Goal: Communication & Community: Ask a question

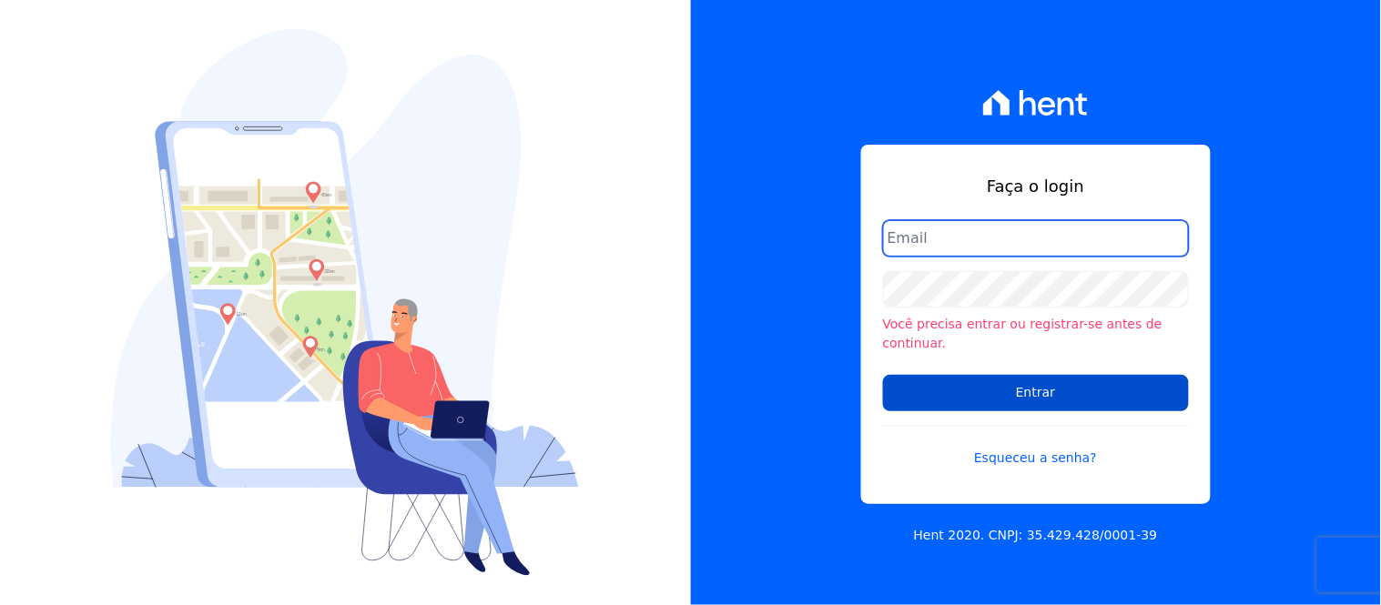
type input "[PERSON_NAME][EMAIL_ADDRESS][PERSON_NAME][DOMAIN_NAME]"
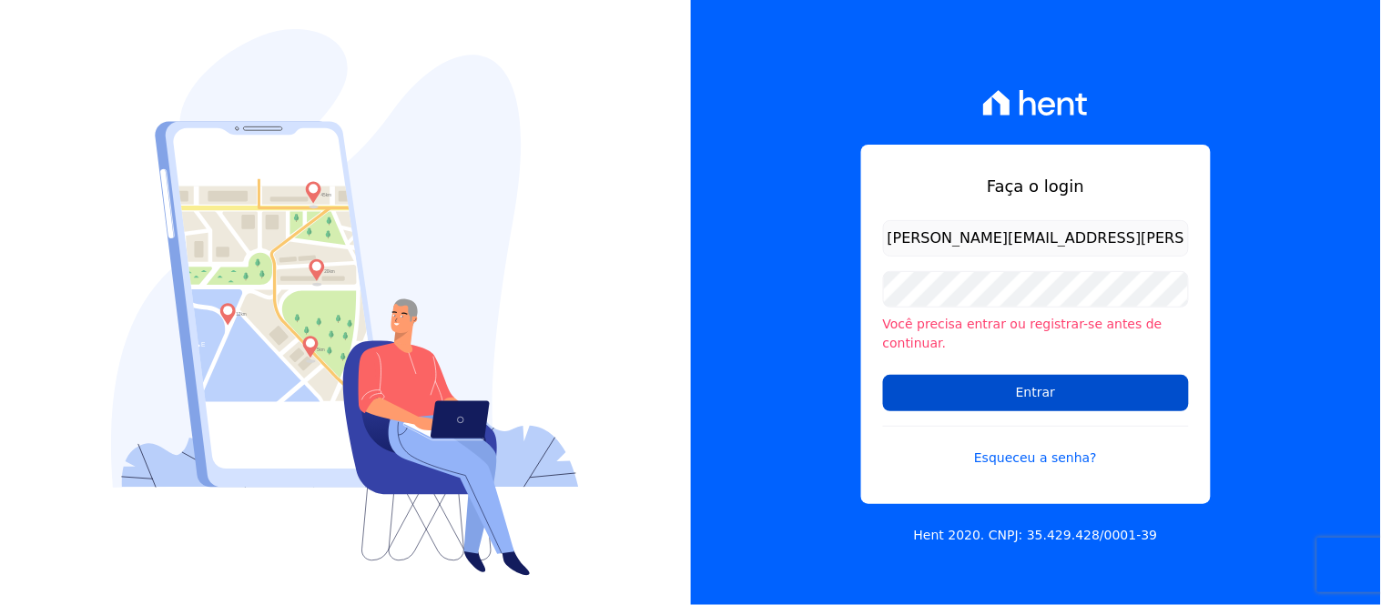
click at [993, 386] on input "Entrar" at bounding box center [1036, 393] width 306 height 36
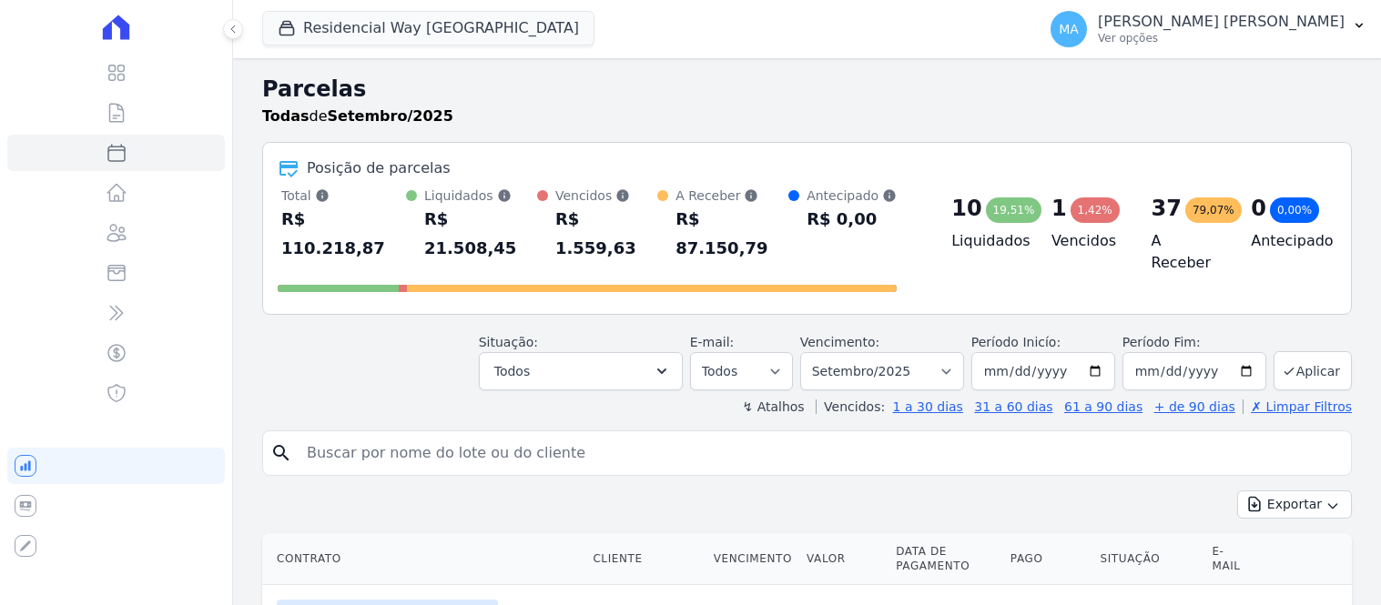
select select
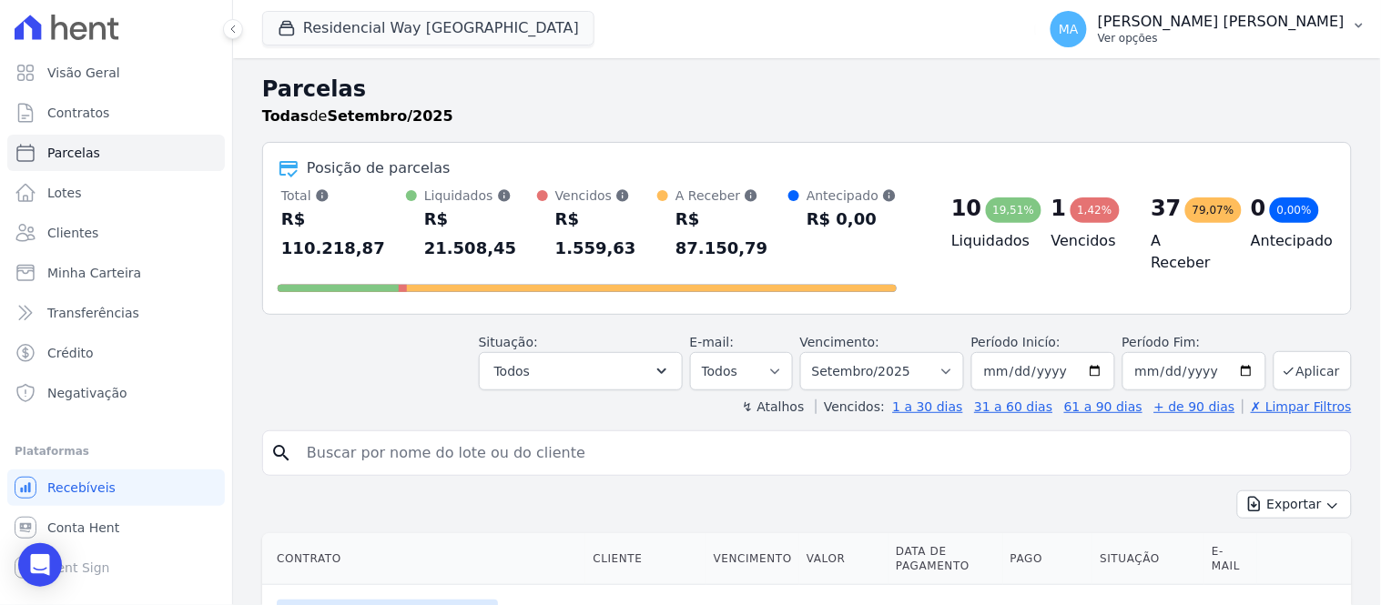
click at [1210, 41] on p "Ver opções" at bounding box center [1220, 38] width 247 height 15
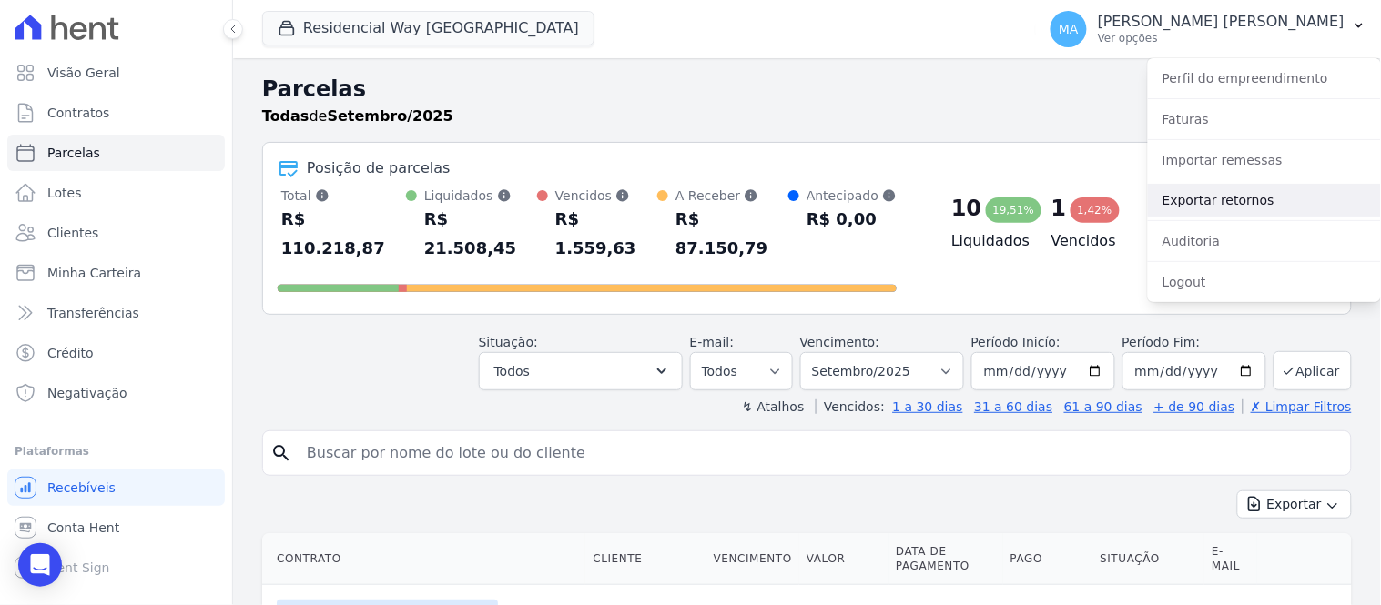
click at [1184, 206] on link "Exportar retornos" at bounding box center [1264, 200] width 233 height 33
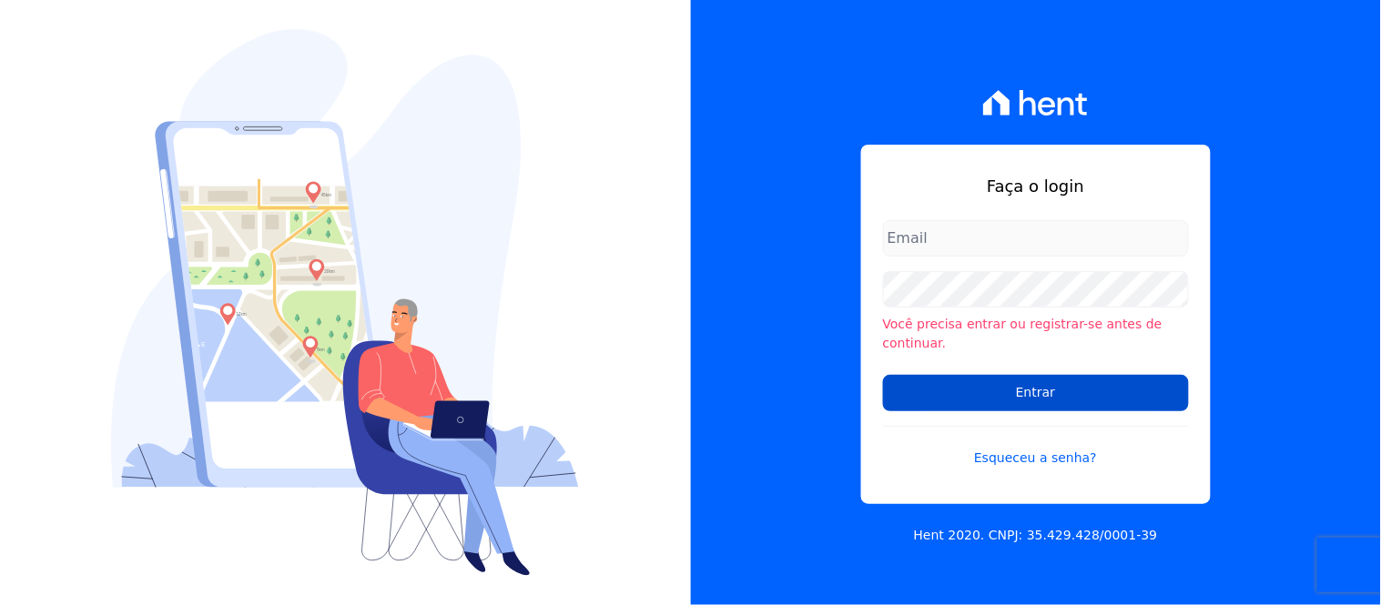
type input "marisa.pierotte@dnaconstrutora.com.br"
click at [1010, 385] on input "Entrar" at bounding box center [1036, 393] width 306 height 36
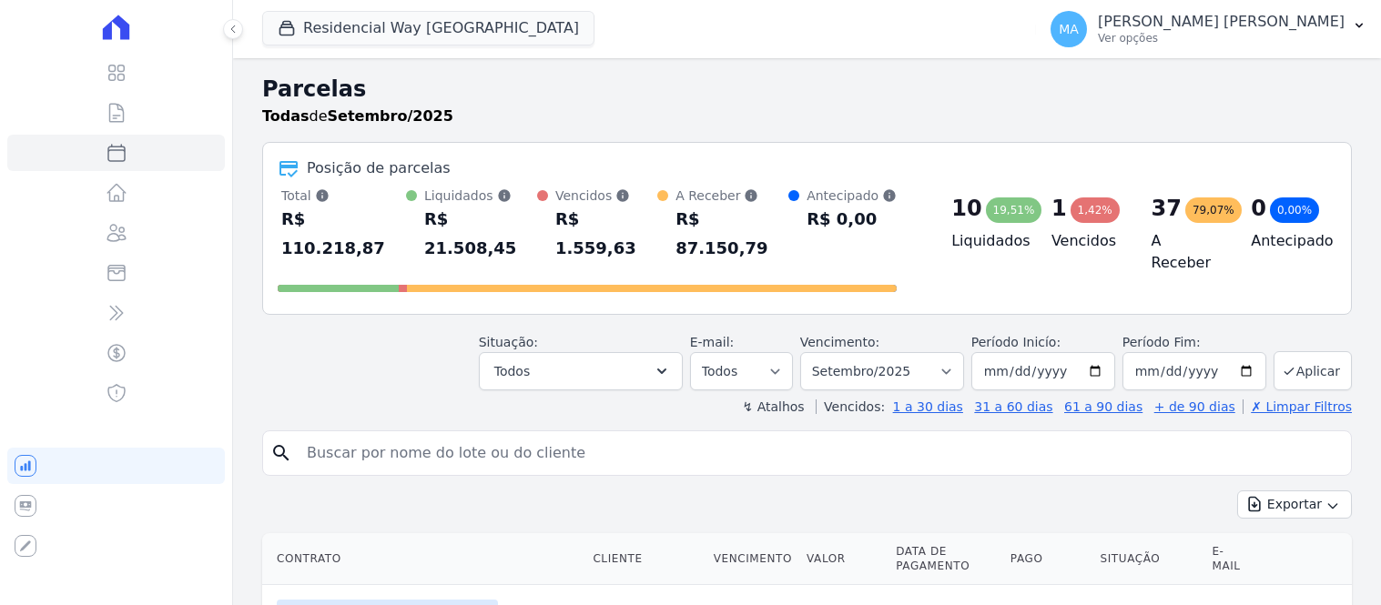
select select
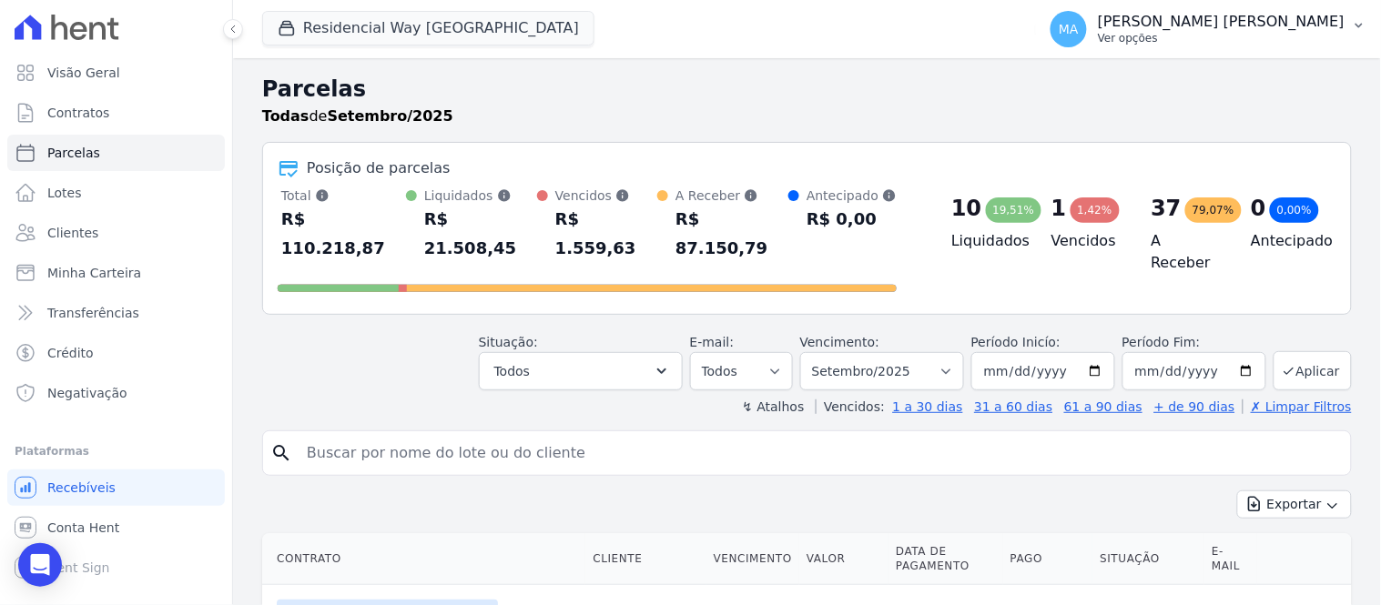
click at [1221, 35] on p "Ver opções" at bounding box center [1220, 38] width 247 height 15
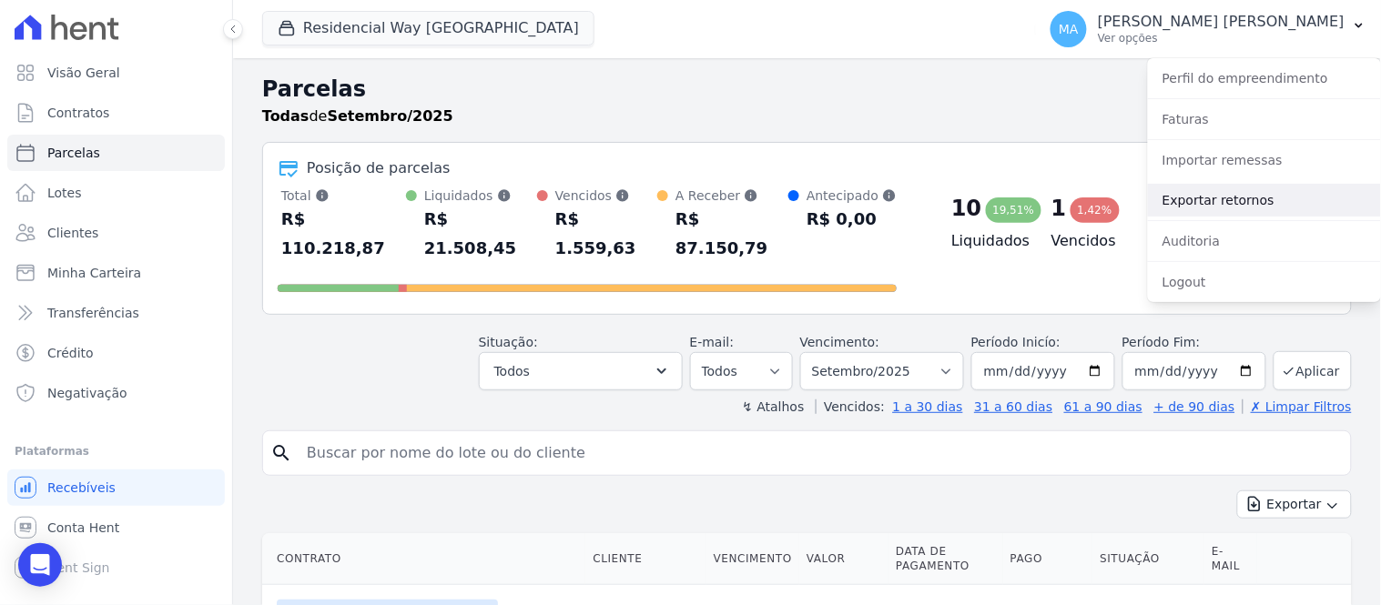
click at [1213, 204] on link "Exportar retornos" at bounding box center [1264, 200] width 233 height 33
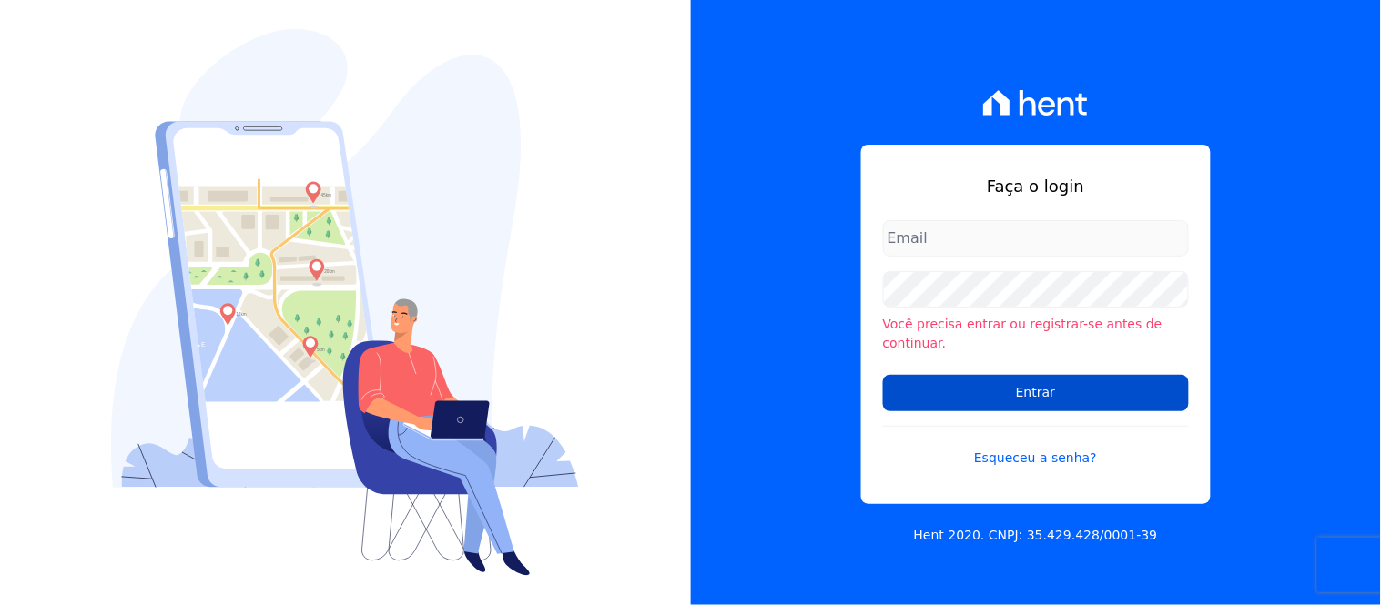
type input "[PERSON_NAME][EMAIL_ADDRESS][PERSON_NAME][DOMAIN_NAME]"
click at [965, 378] on input "Entrar" at bounding box center [1036, 393] width 306 height 36
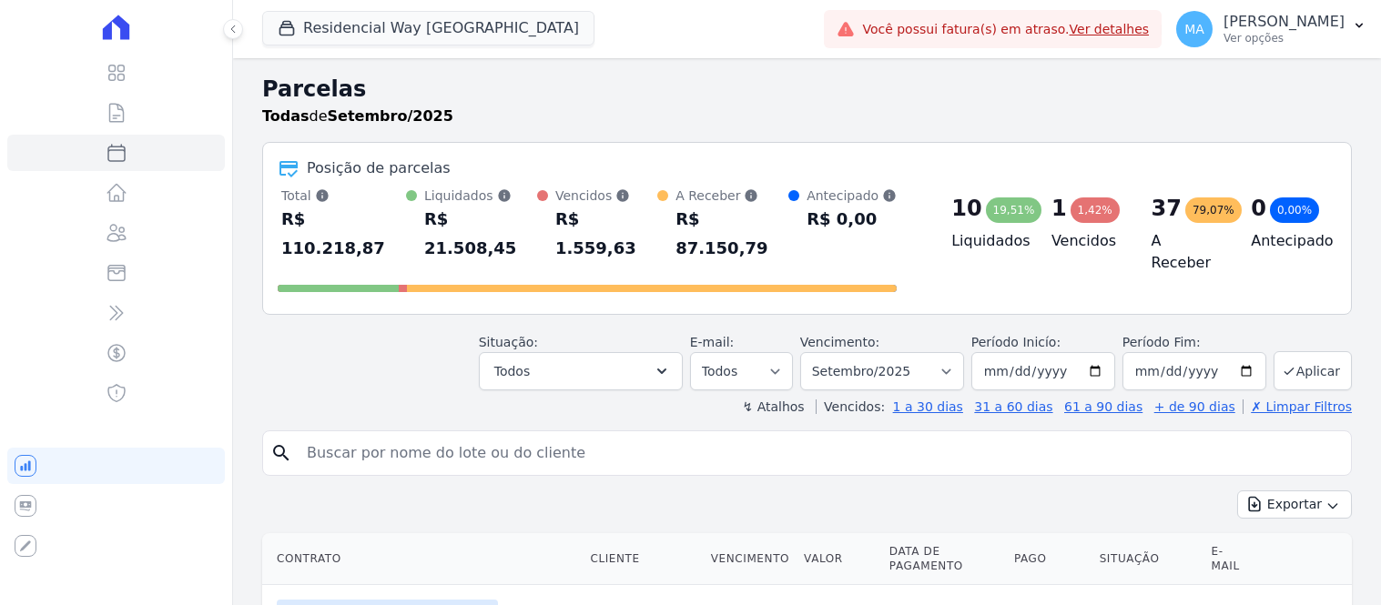
select select
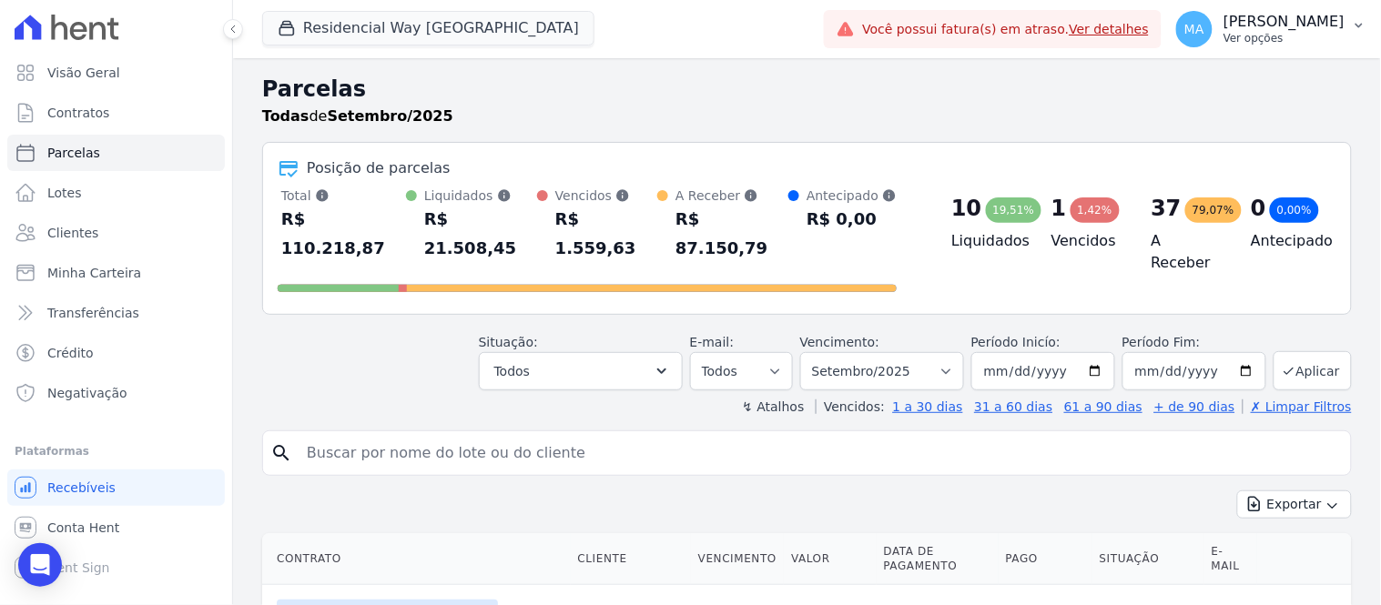
click at [1223, 36] on p "Ver opções" at bounding box center [1283, 38] width 121 height 15
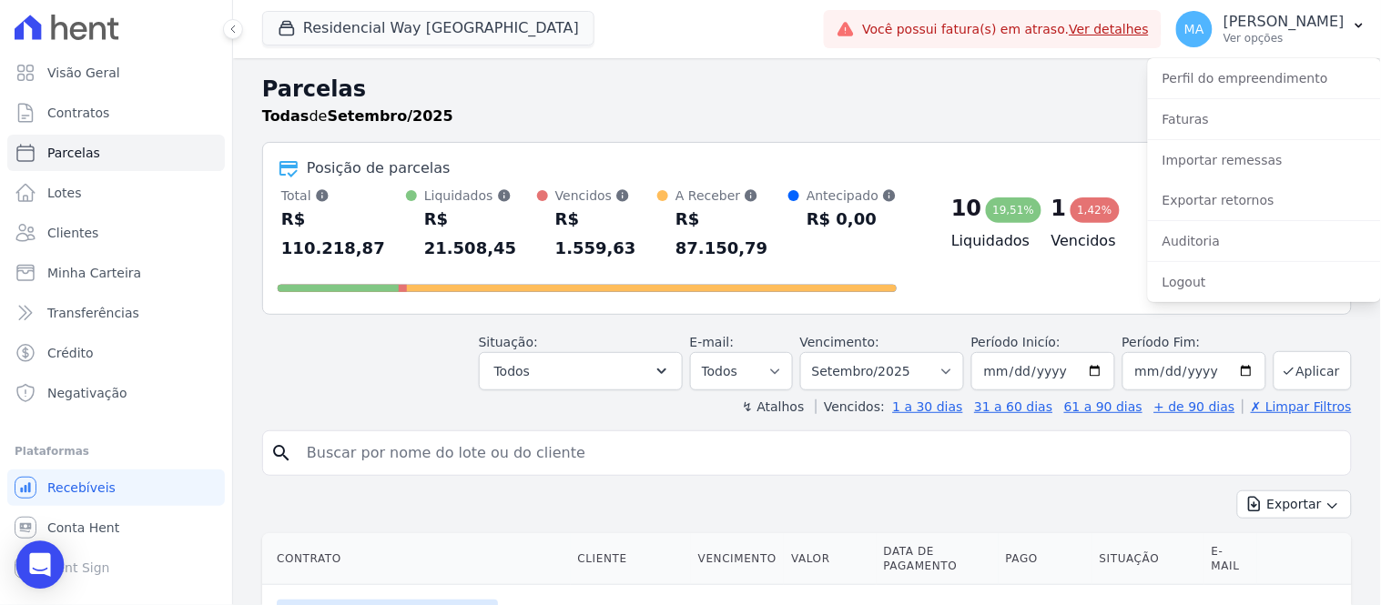
click at [35, 568] on icon "Open Intercom Messenger" at bounding box center [39, 565] width 21 height 24
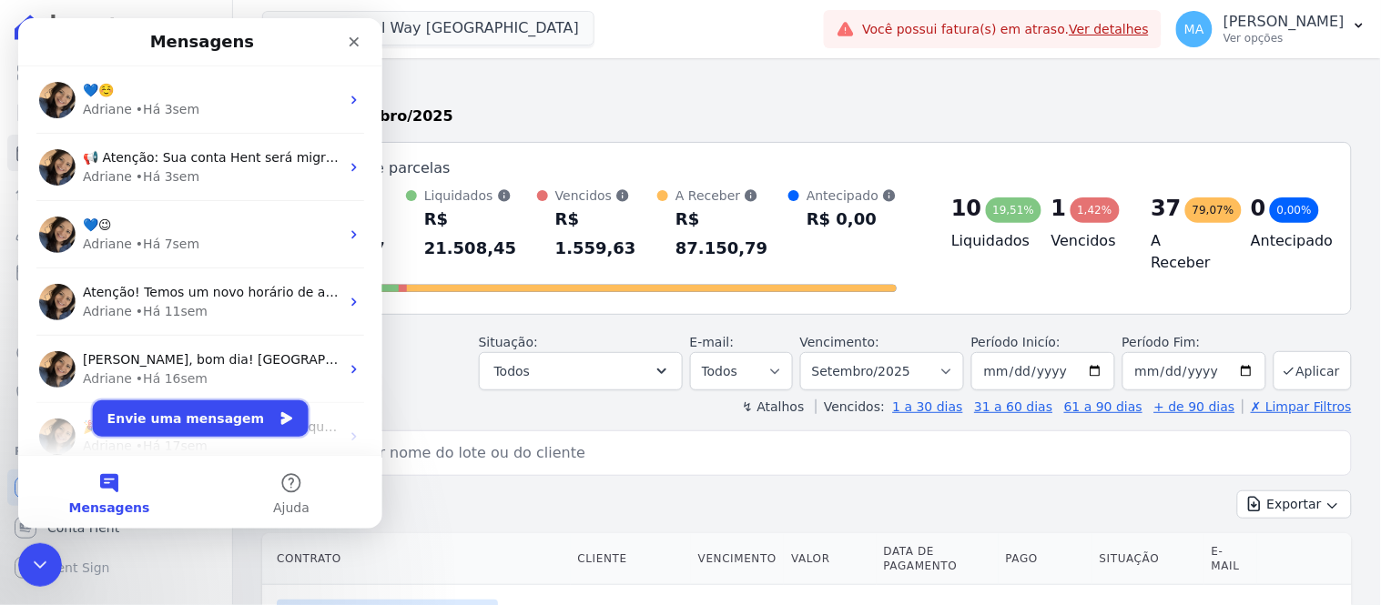
click at [223, 421] on button "Envie uma mensagem" at bounding box center [200, 418] width 216 height 36
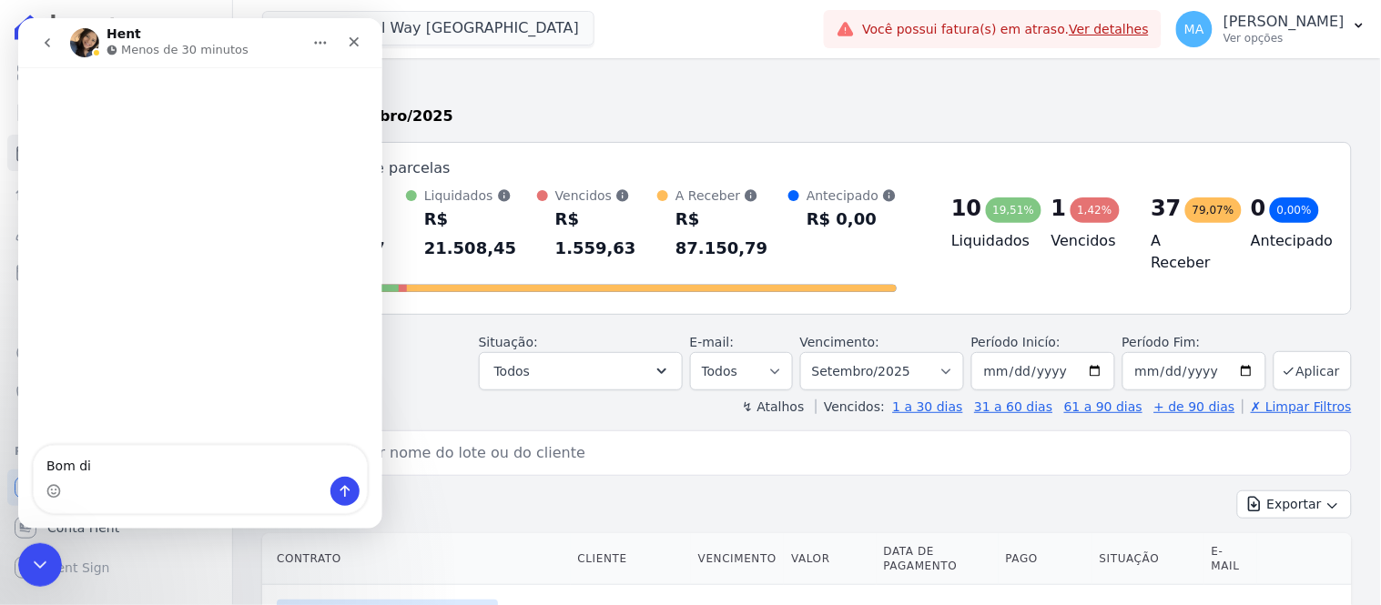
type textarea "Bom dia"
type textarea "]"
type textarea "]tudo bem?"
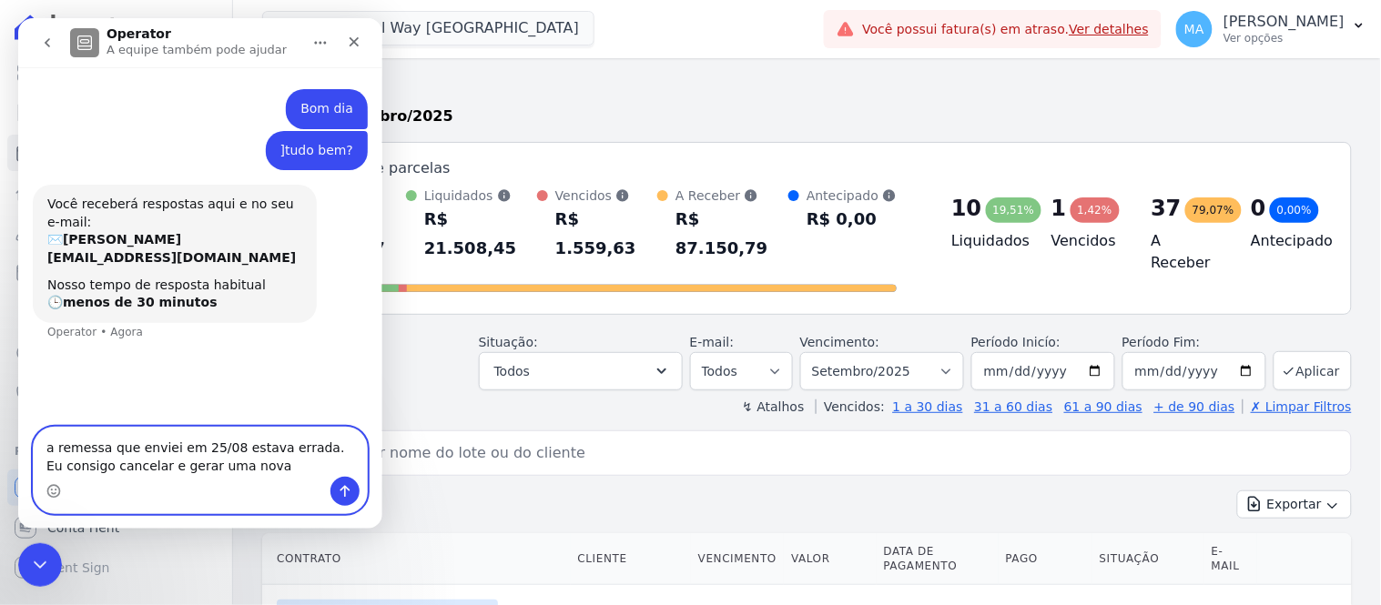
type textarea "a remessa que enviei em 25/08 estava errada. Eu consigo cancelar e gerar uma no…"
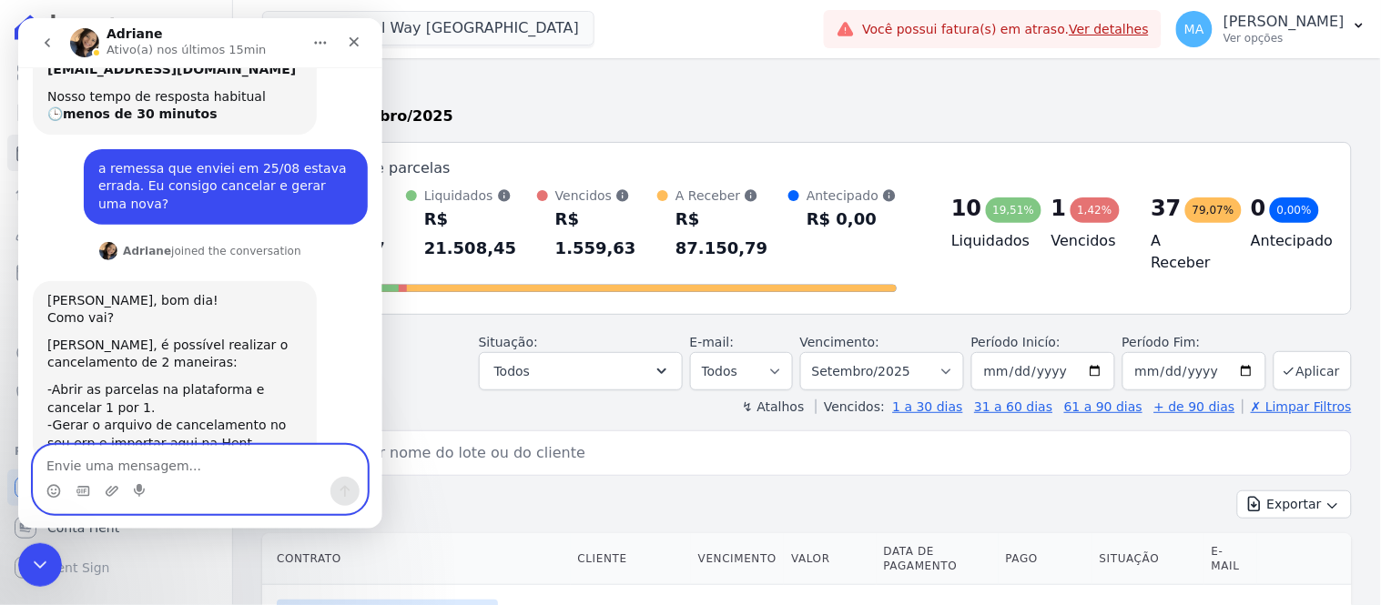
scroll to position [226, 0]
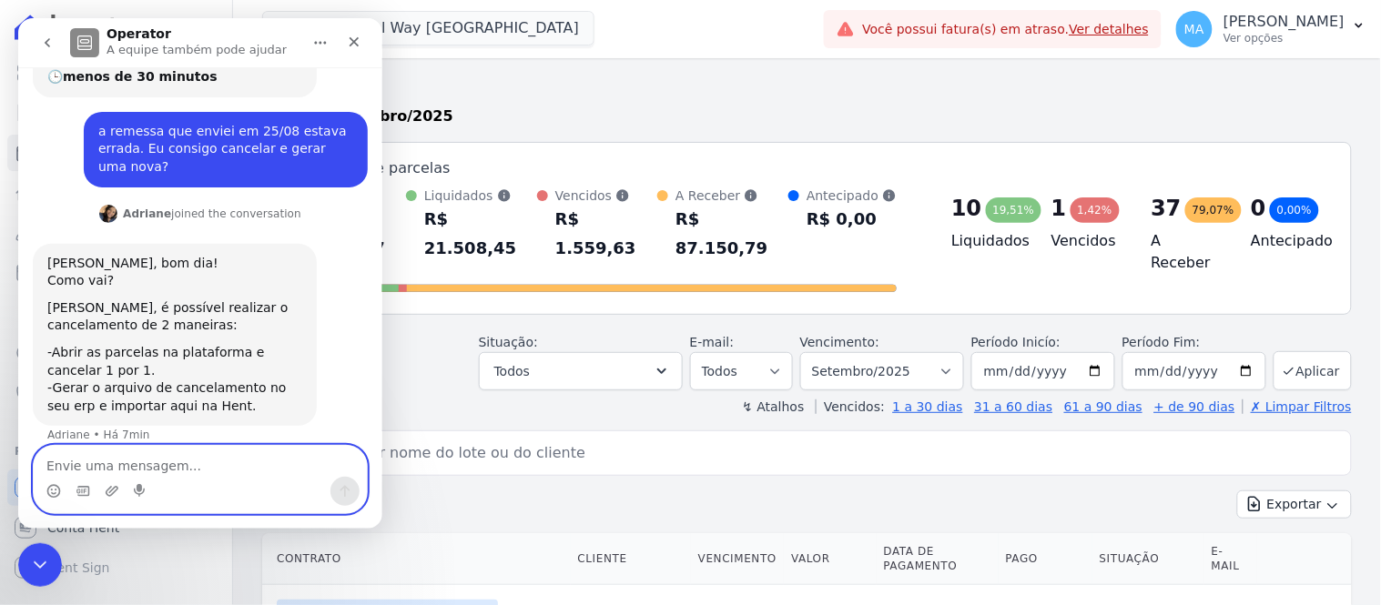
click at [204, 468] on textarea "Envie uma mensagem..." at bounding box center [199, 460] width 333 height 31
type textarea "essa segunda opção serria mais rápido né?"
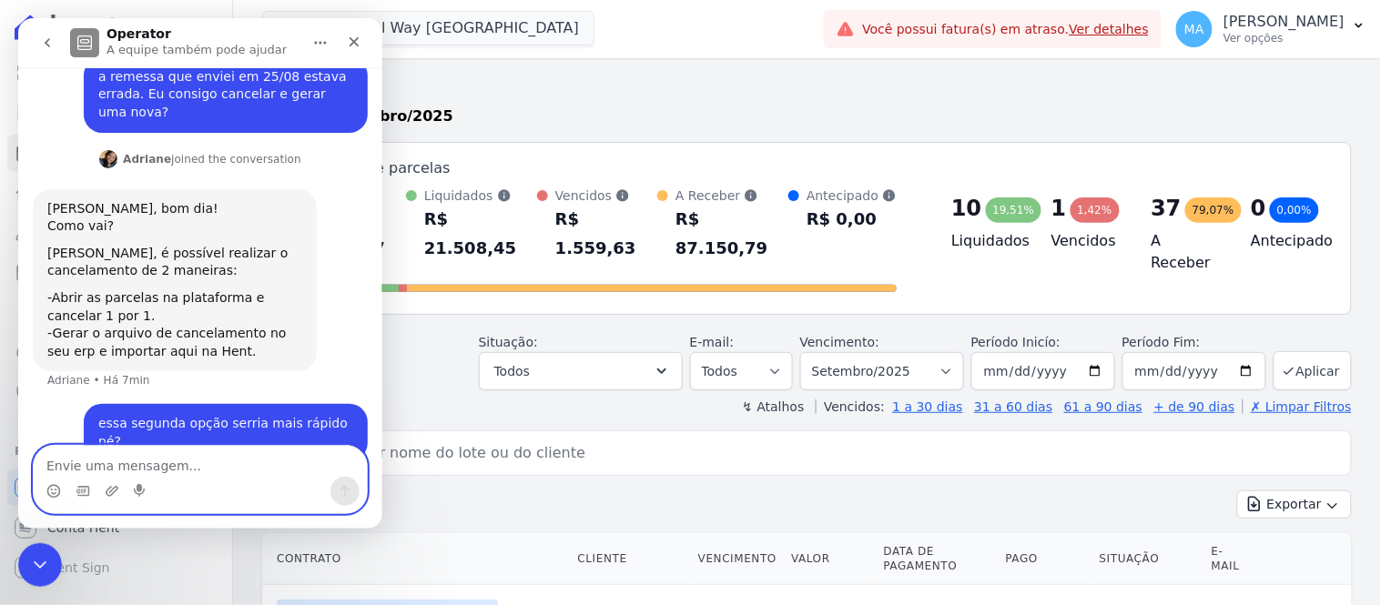
scroll to position [279, 0]
type textarea "como fazer?"
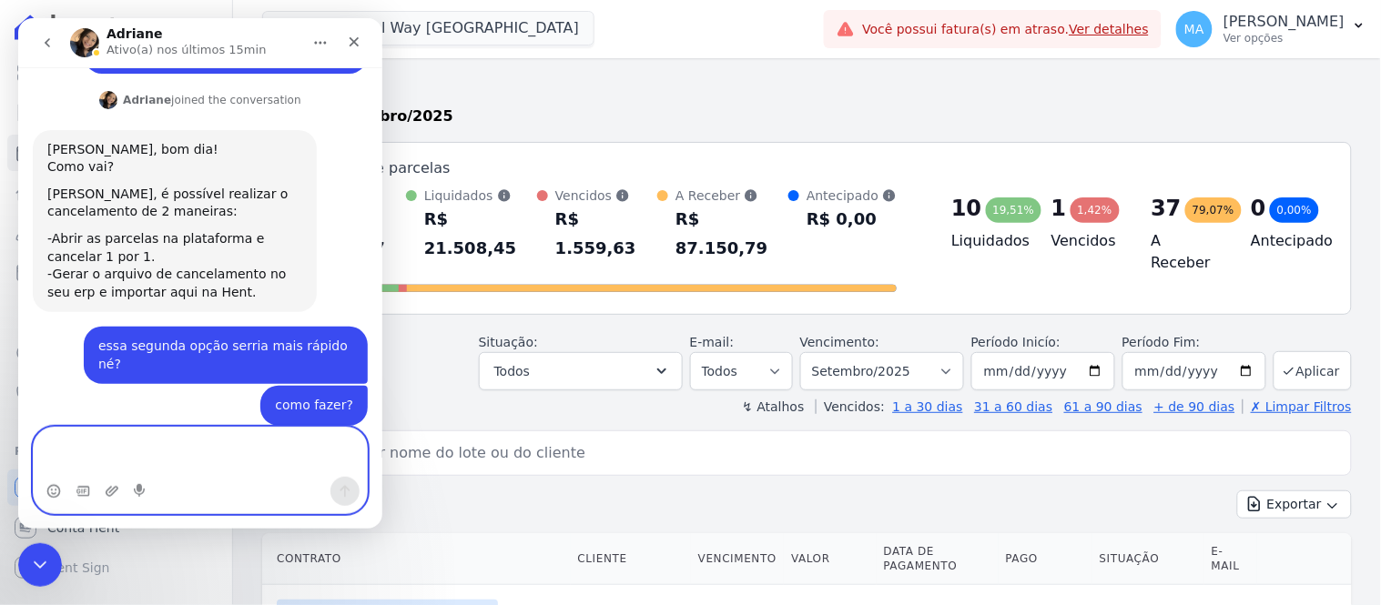
scroll to position [448, 0]
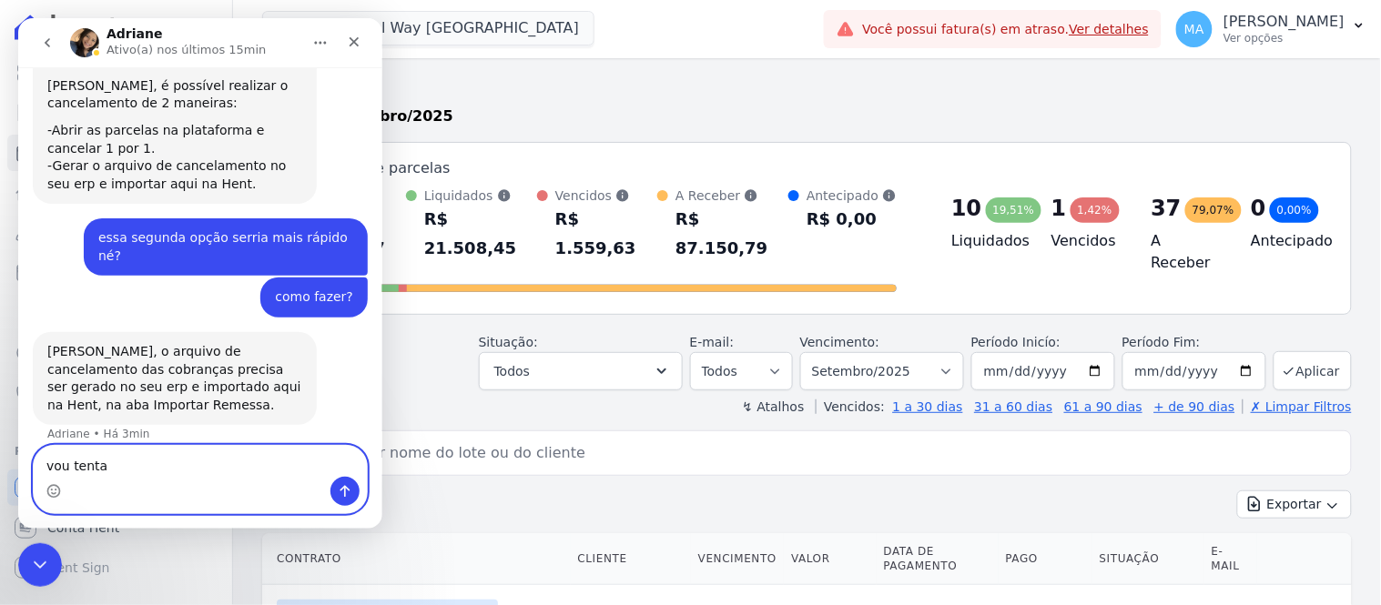
type textarea "vou tentar"
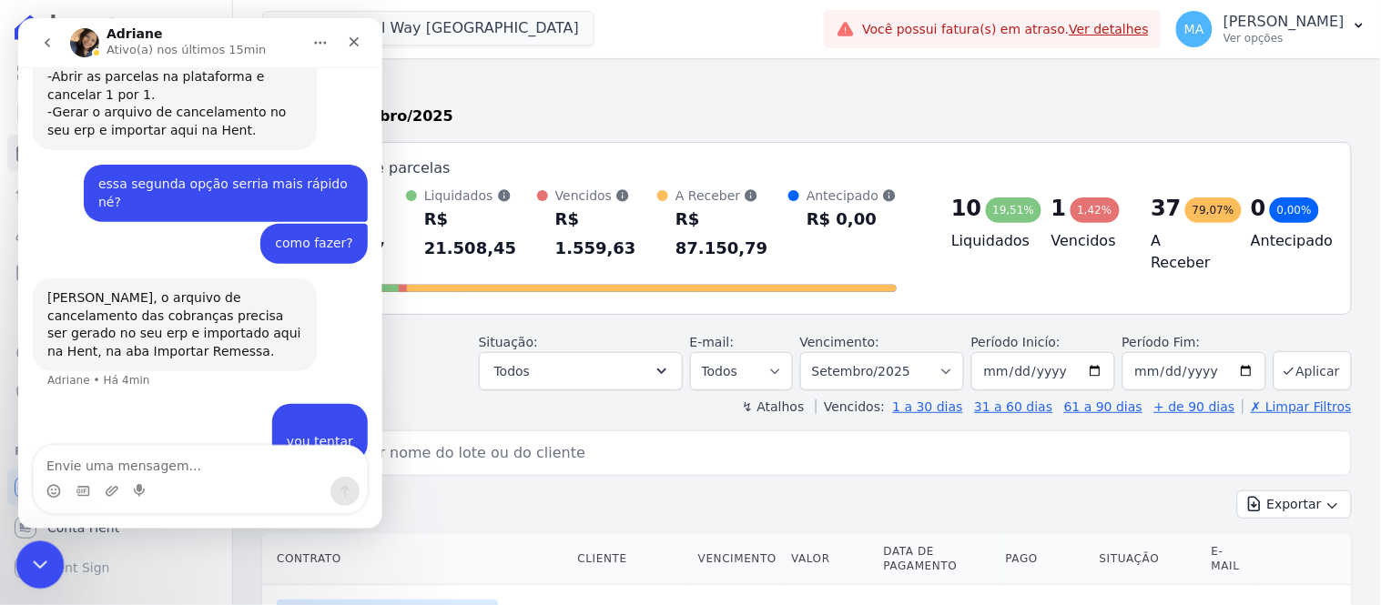
click at [20, 554] on div "Encerramento do Messenger da Intercom" at bounding box center [37, 563] width 44 height 44
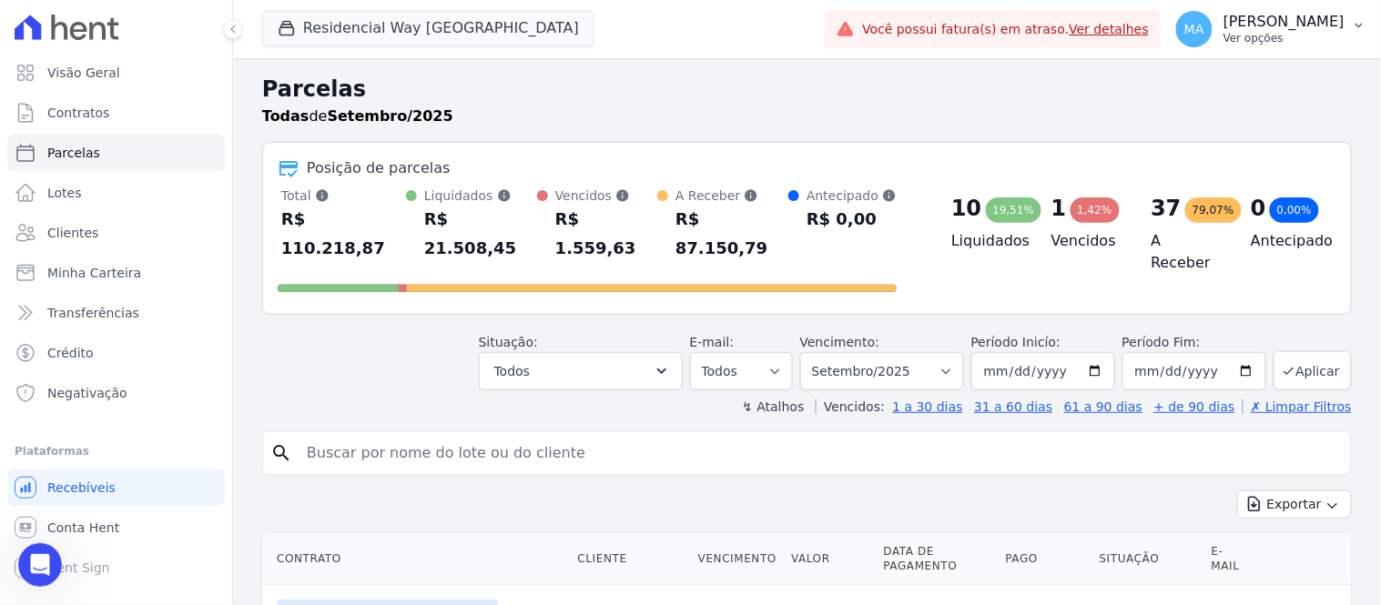
click at [1235, 40] on p "Ver opções" at bounding box center [1283, 38] width 121 height 15
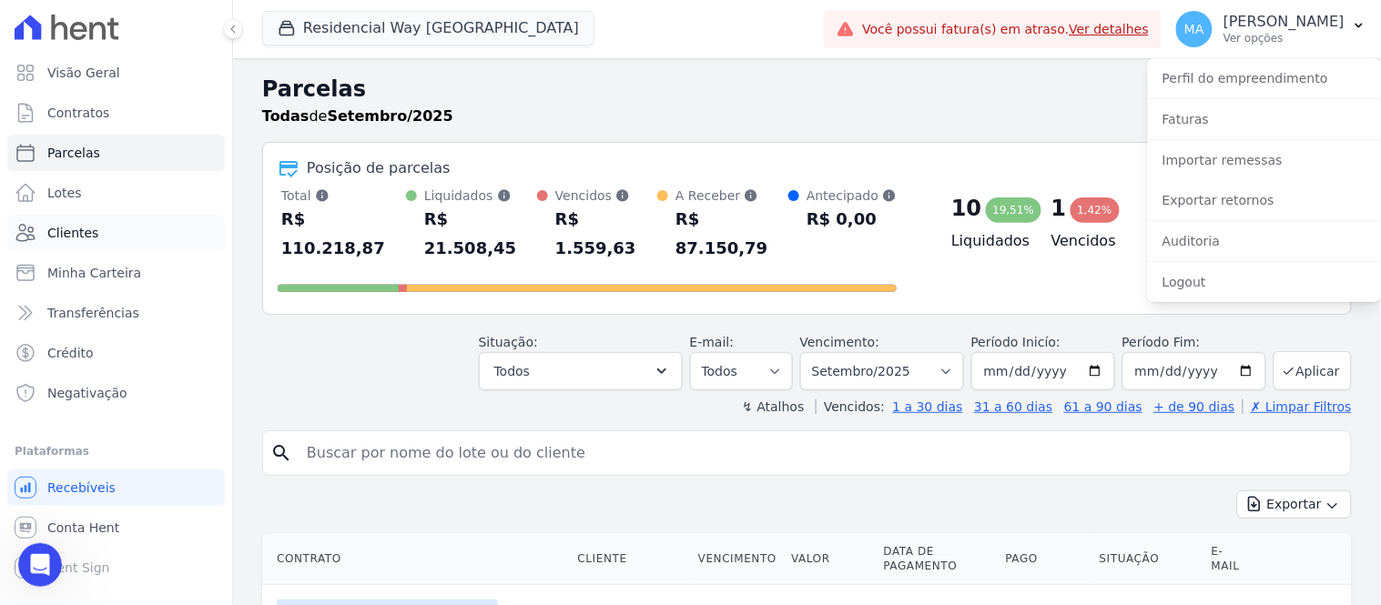
scroll to position [571, 0]
click at [80, 239] on span "Clientes" at bounding box center [72, 233] width 51 height 18
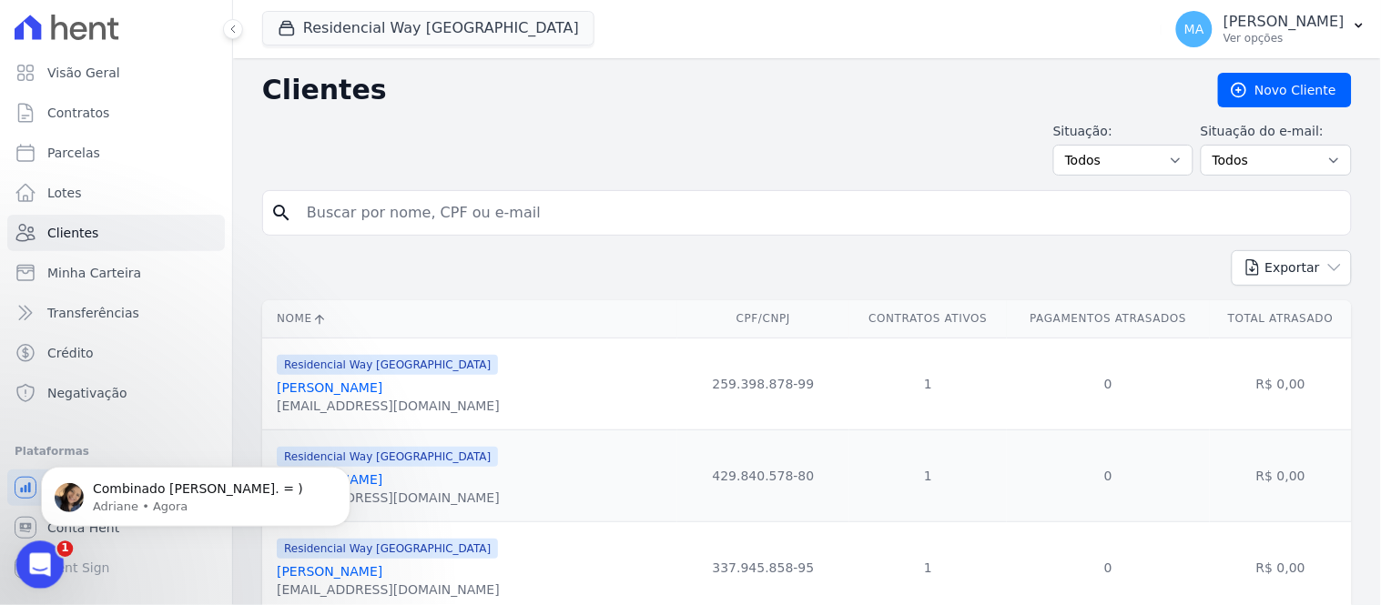
click at [40, 558] on icon "Abertura do Messenger da Intercom" at bounding box center [38, 563] width 30 height 30
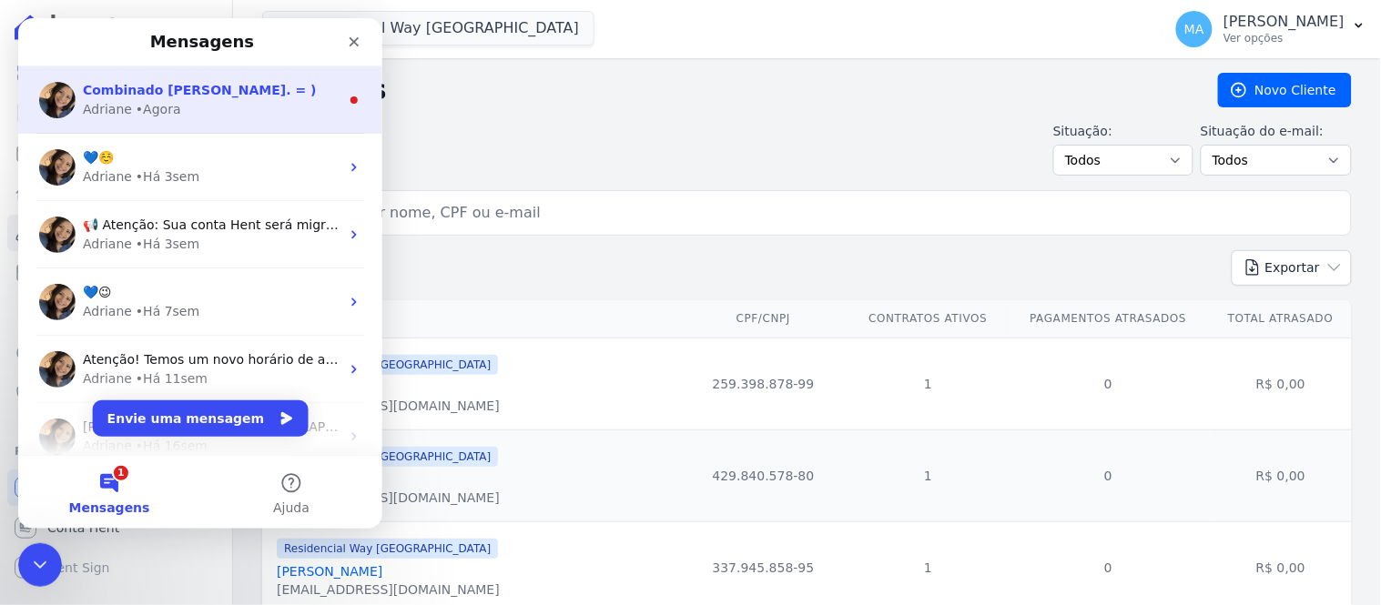
click at [143, 96] on div "Combinado [PERSON_NAME]. = )" at bounding box center [210, 89] width 257 height 19
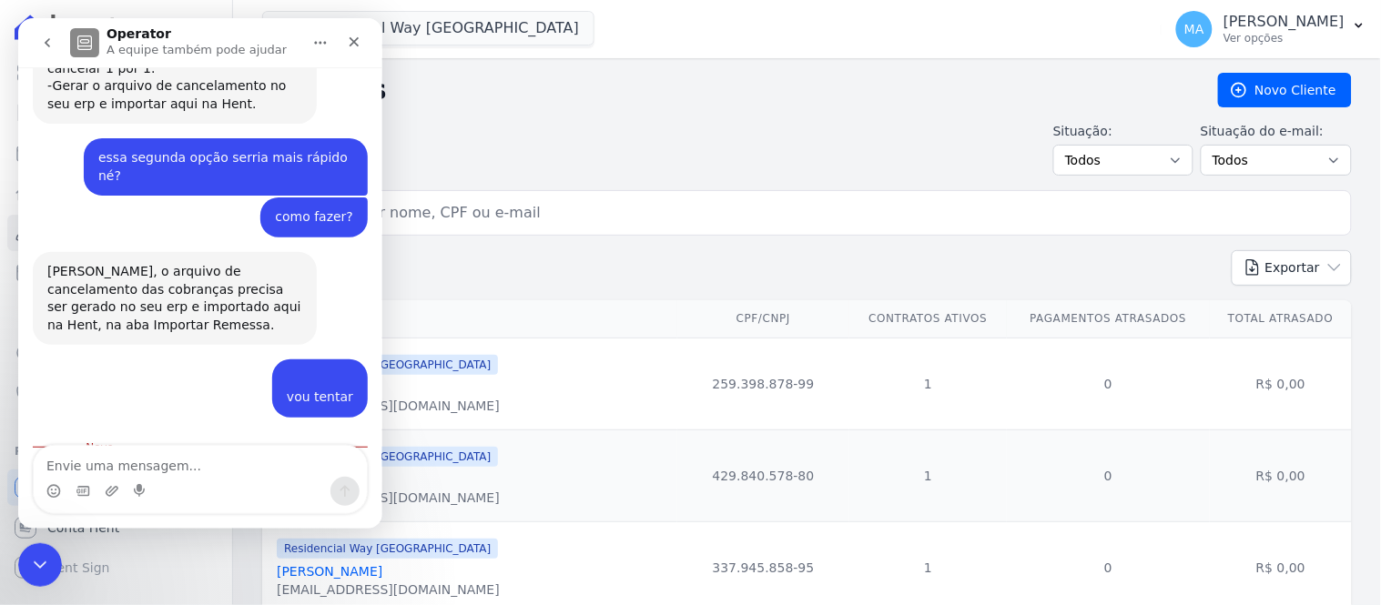
scroll to position [586, 0]
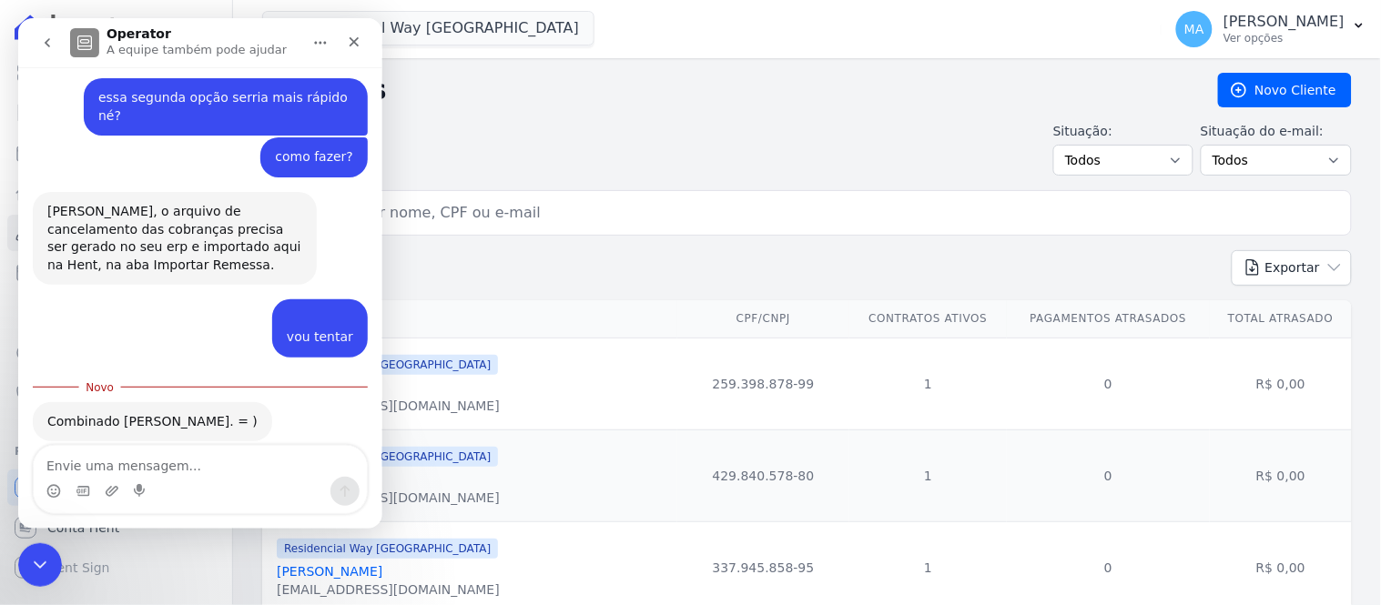
click at [534, 499] on div "Residencial Way [GEOGRAPHIC_DATA] [PERSON_NAME] [EMAIL_ADDRESS][DOMAIN_NAME]" at bounding box center [473, 476] width 393 height 62
click at [35, 562] on icon "Encerramento do Messenger da Intercom" at bounding box center [37, 562] width 13 height 7
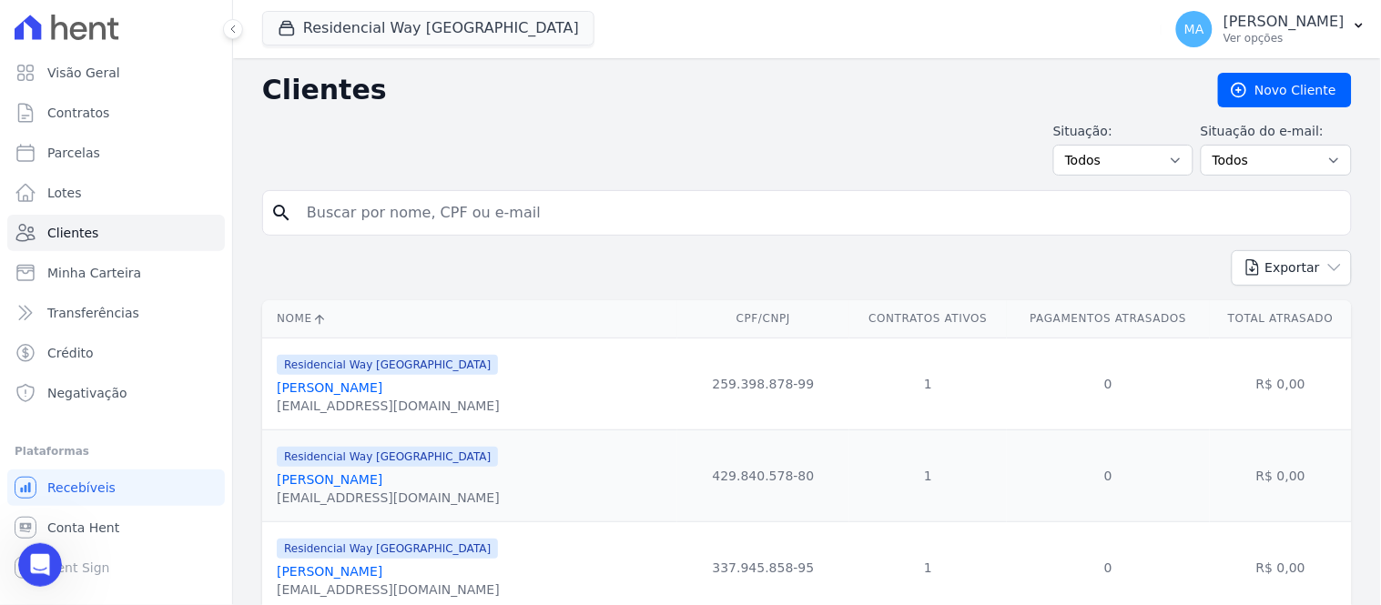
scroll to position [556, 0]
click at [46, 562] on icon "Abertura do Messenger da Intercom" at bounding box center [38, 563] width 30 height 30
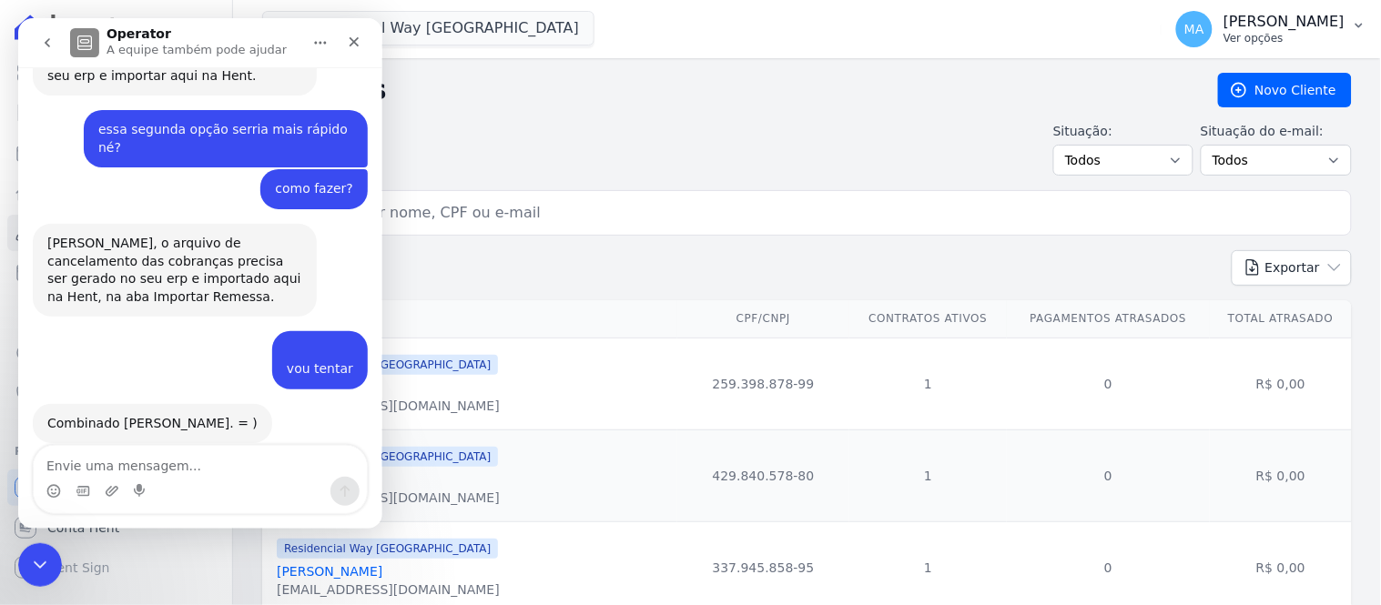
click at [1226, 38] on p "Ver opções" at bounding box center [1283, 38] width 121 height 15
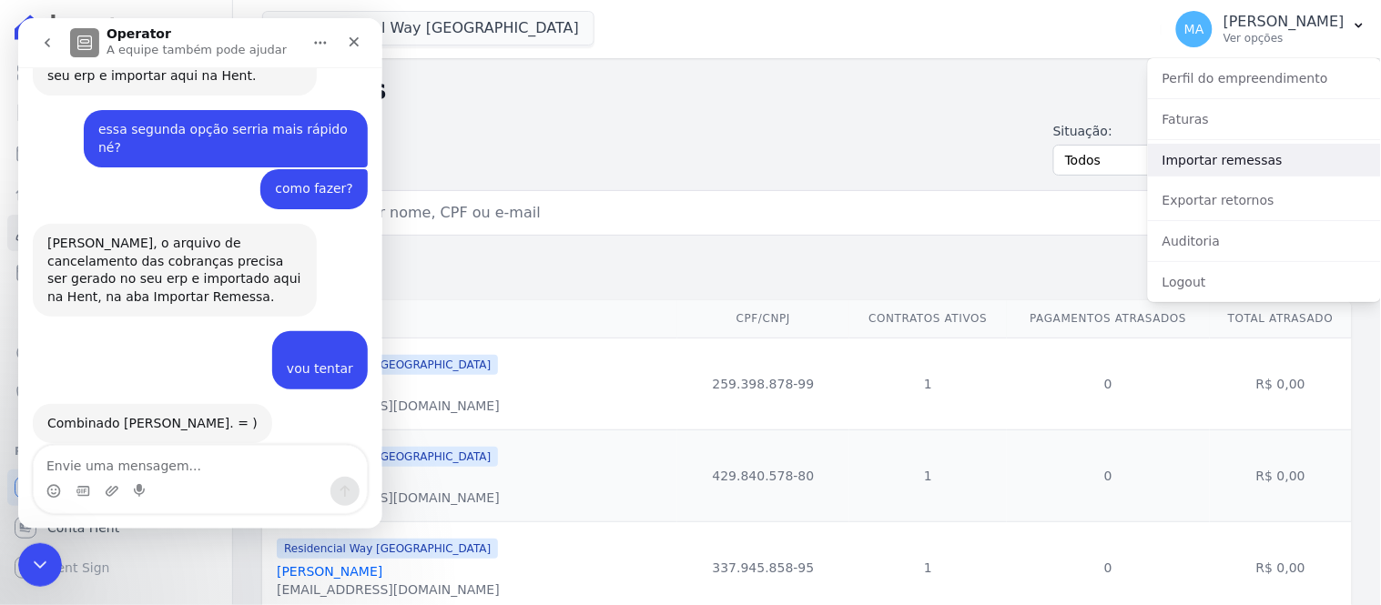
click at [1250, 160] on link "Importar remessas" at bounding box center [1264, 160] width 233 height 33
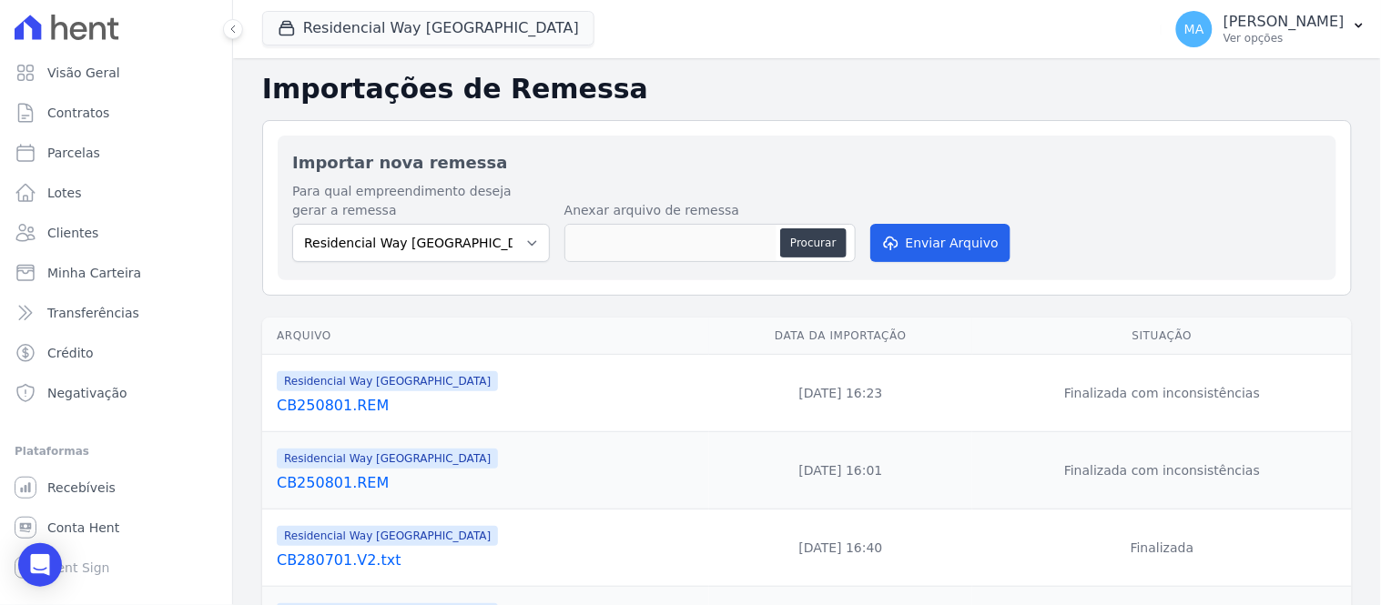
click at [338, 405] on link "CB250801.REM" at bounding box center [489, 406] width 425 height 22
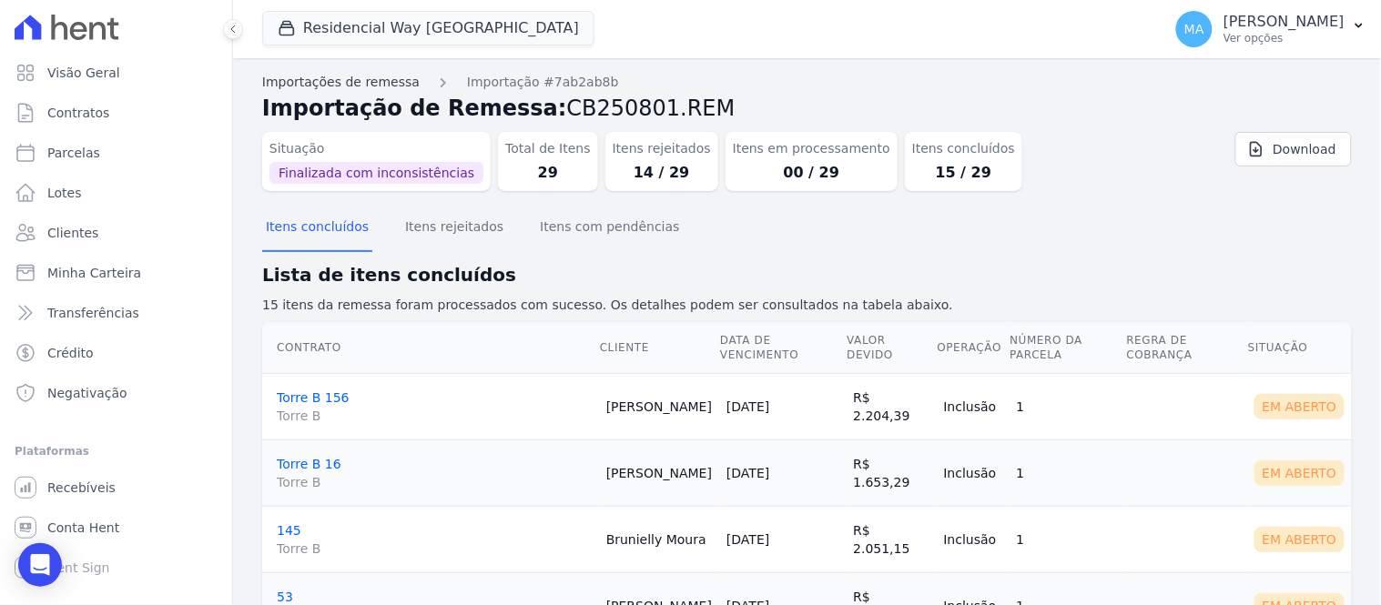
click at [342, 85] on link "Importações de remessa" at bounding box center [340, 82] width 157 height 19
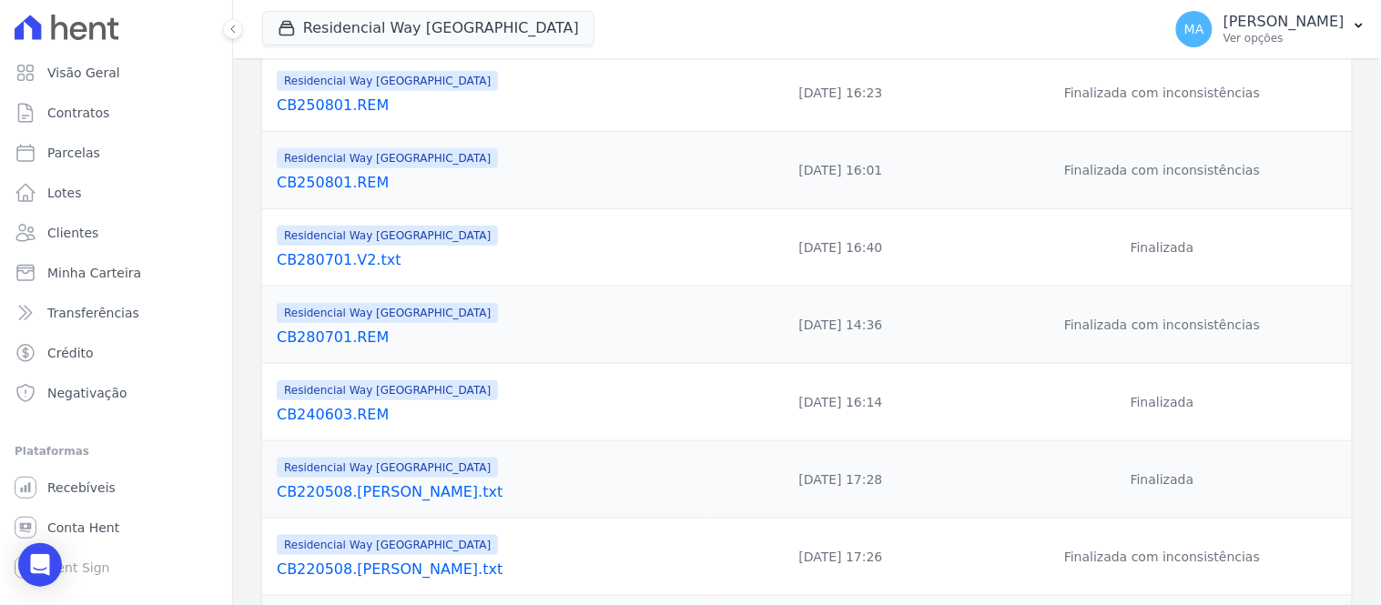
scroll to position [303, 0]
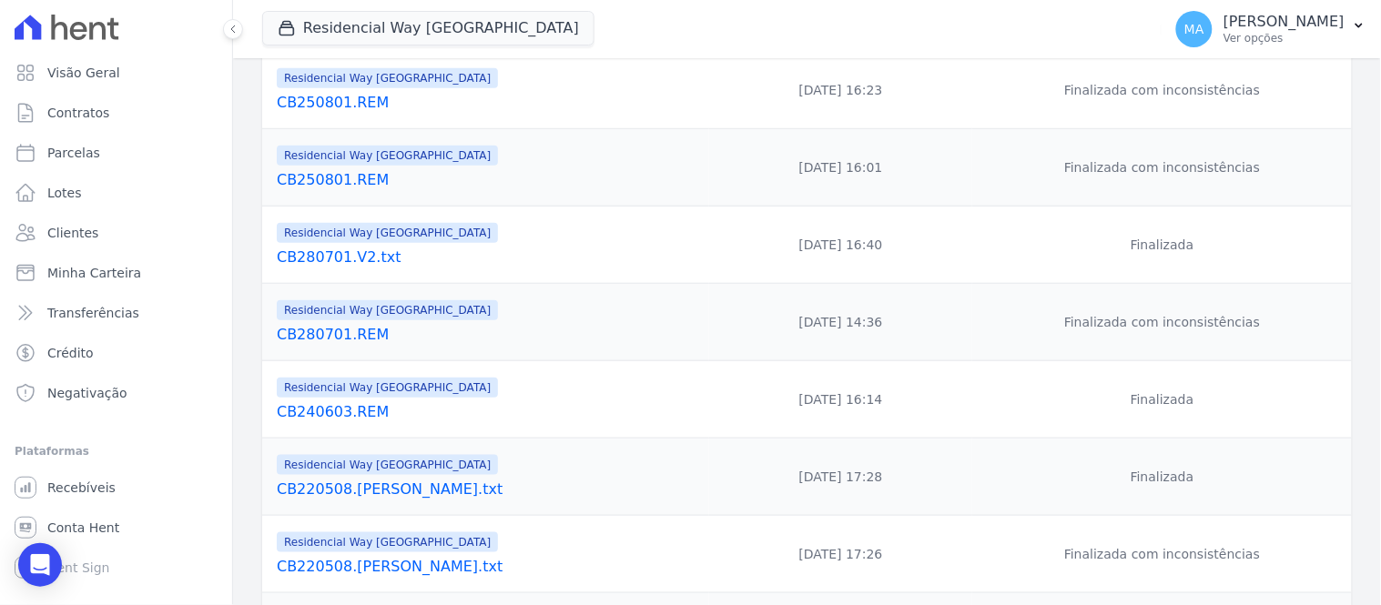
click at [709, 357] on td "[DATE] 14:36" at bounding box center [841, 322] width 264 height 77
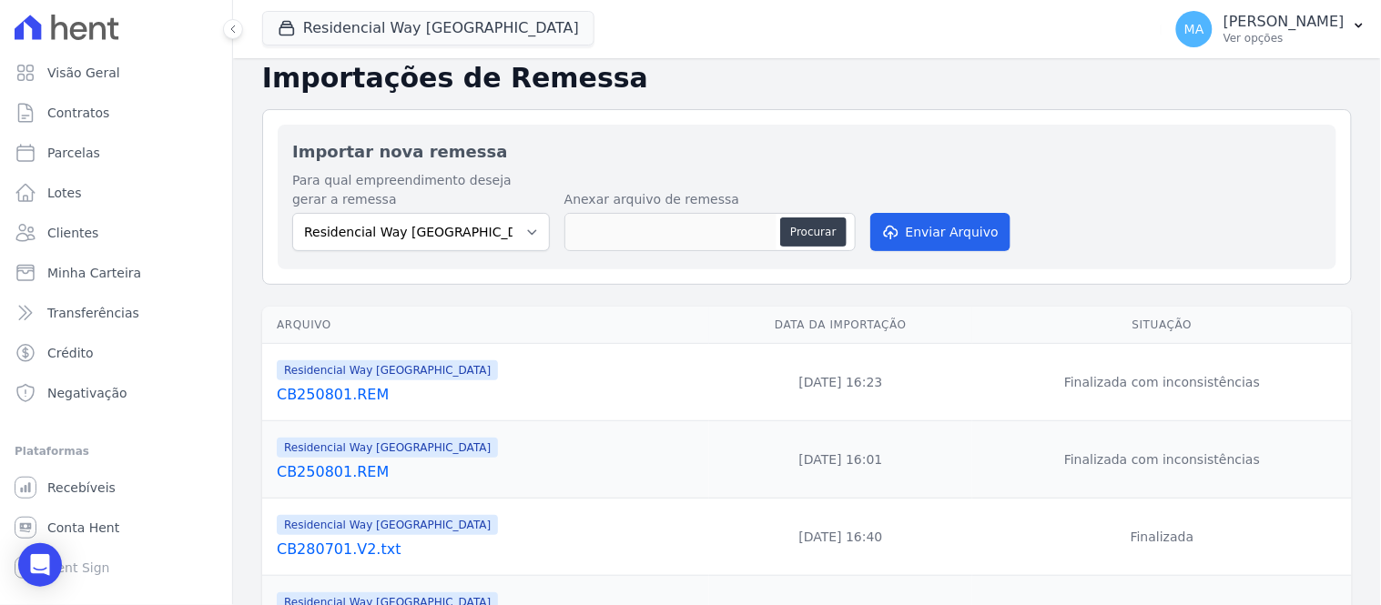
scroll to position [0, 0]
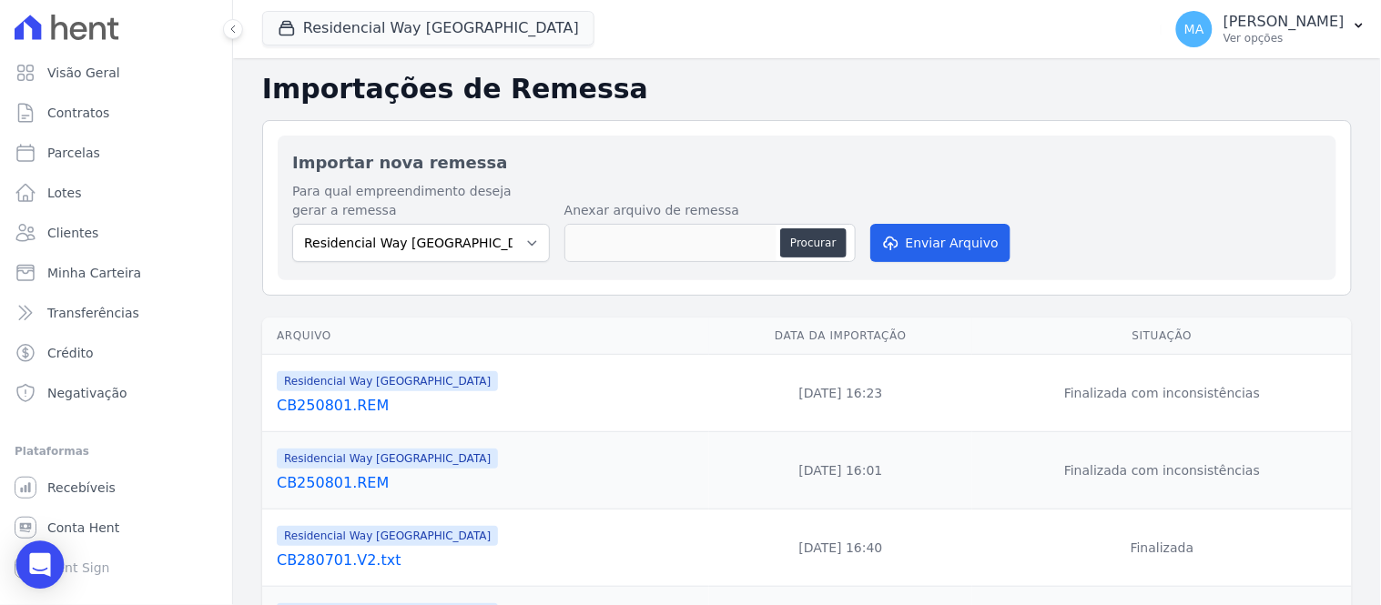
click at [25, 565] on div "Open Intercom Messenger" at bounding box center [40, 565] width 48 height 48
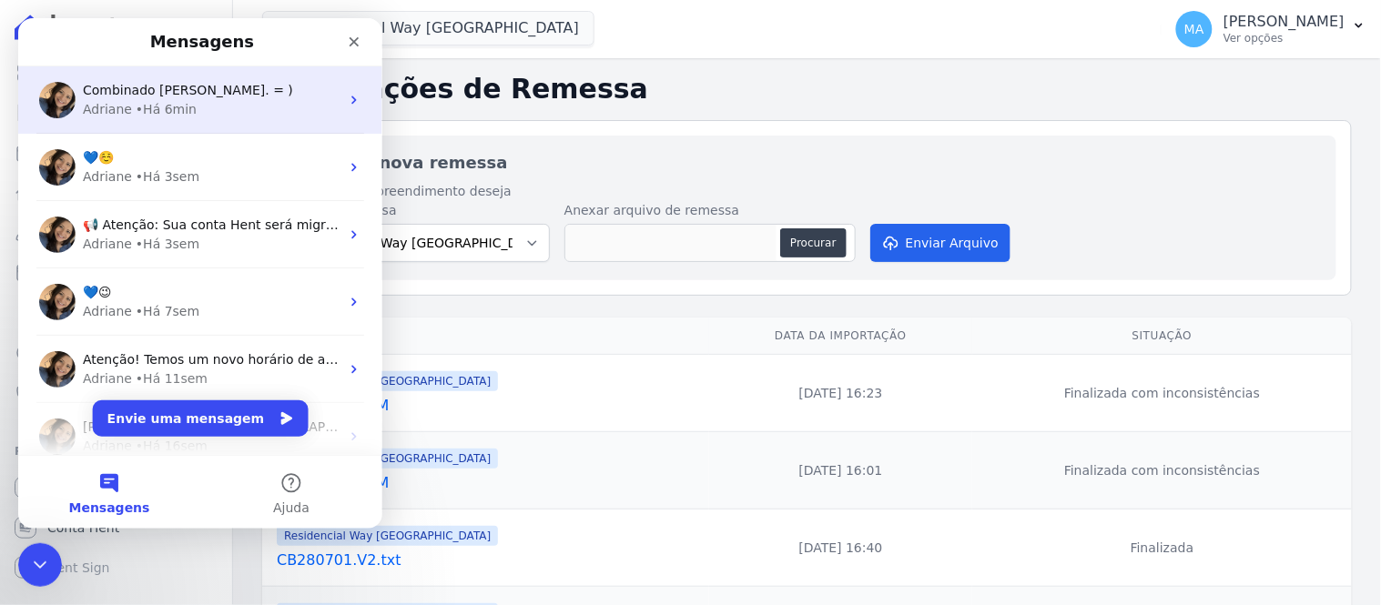
click at [135, 103] on div "• Há 6min" at bounding box center [165, 108] width 61 height 19
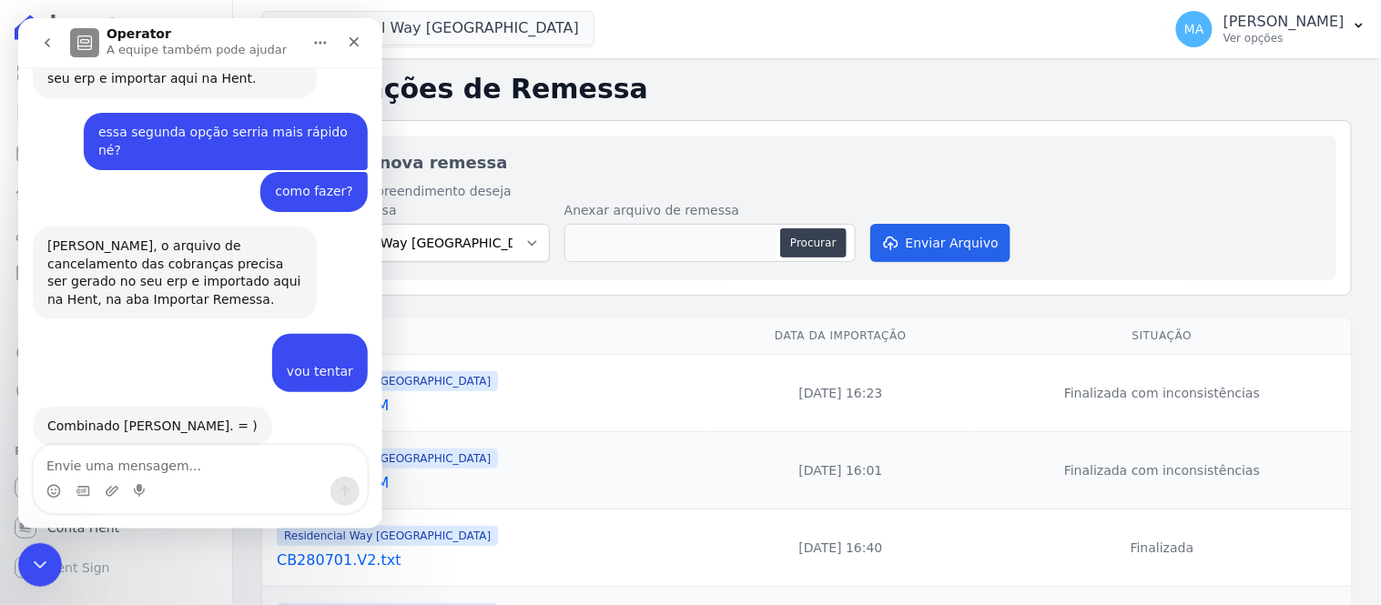
scroll to position [556, 0]
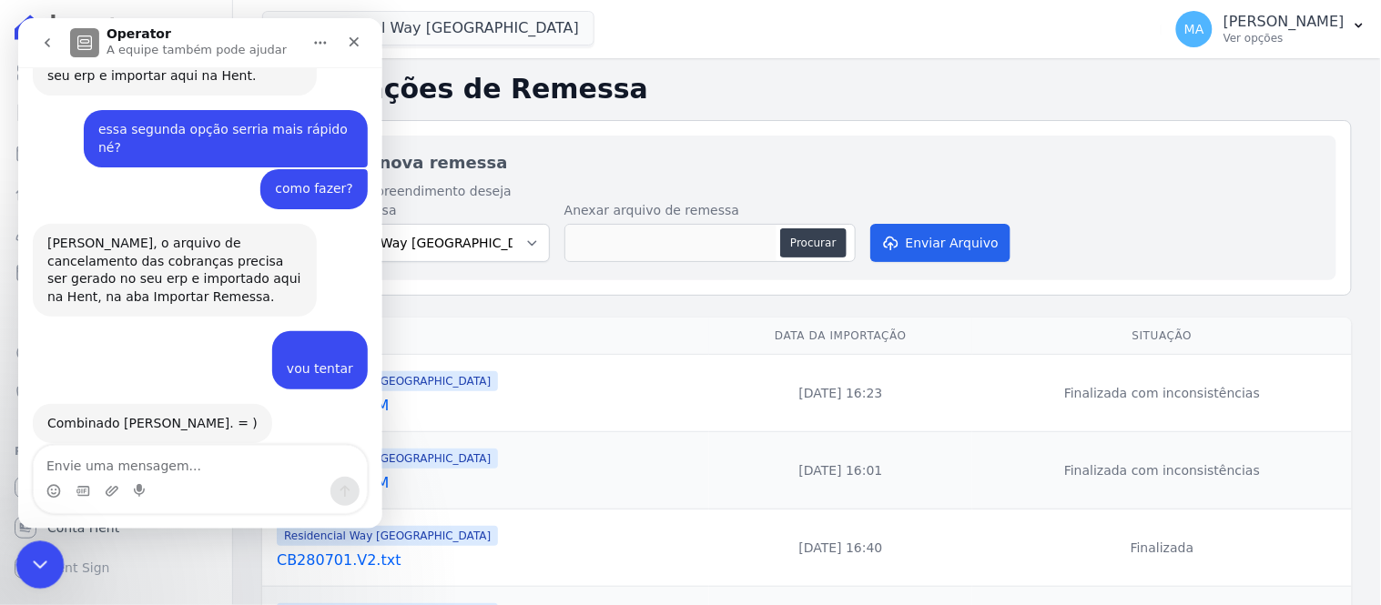
click at [41, 554] on icon "Encerramento do Messenger da Intercom" at bounding box center [37, 562] width 22 height 22
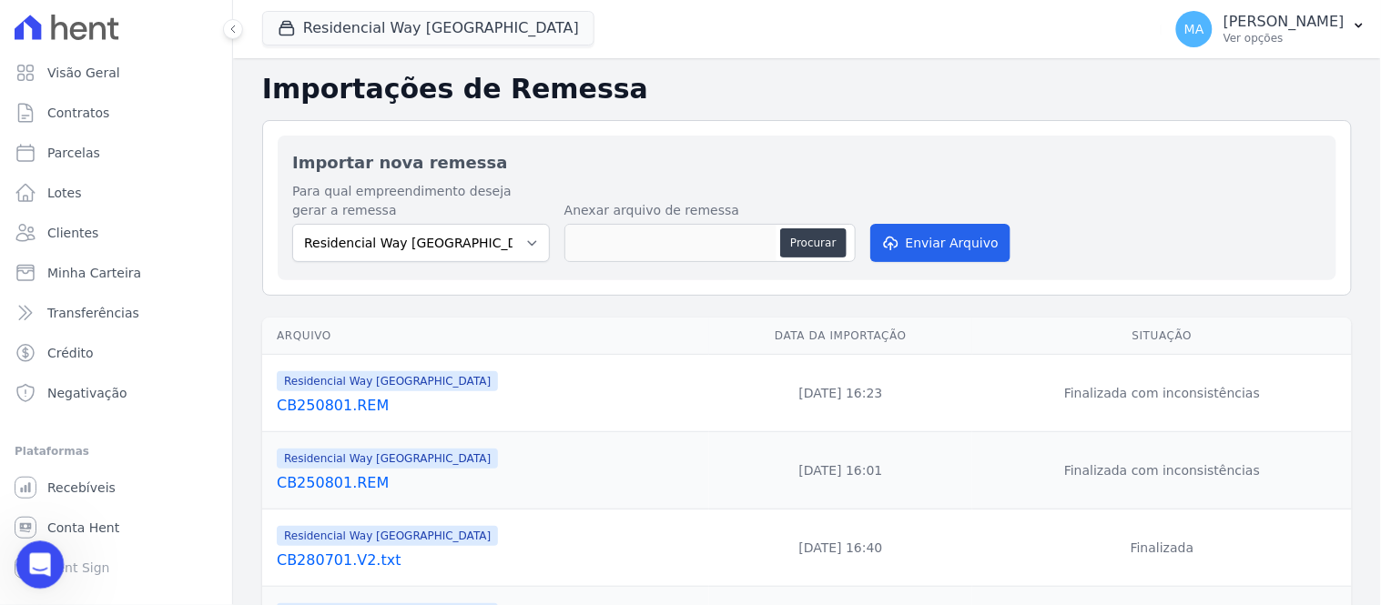
click at [37, 561] on icon "Abertura do Messenger da Intercom" at bounding box center [38, 563] width 30 height 30
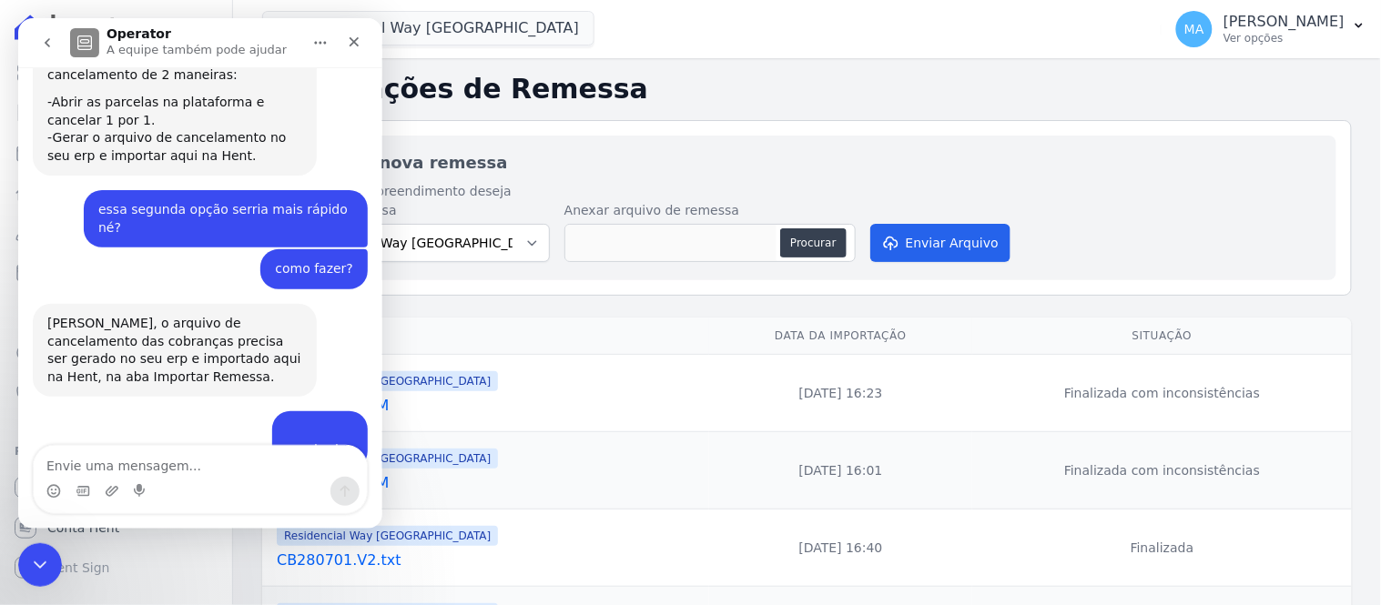
scroll to position [353, 0]
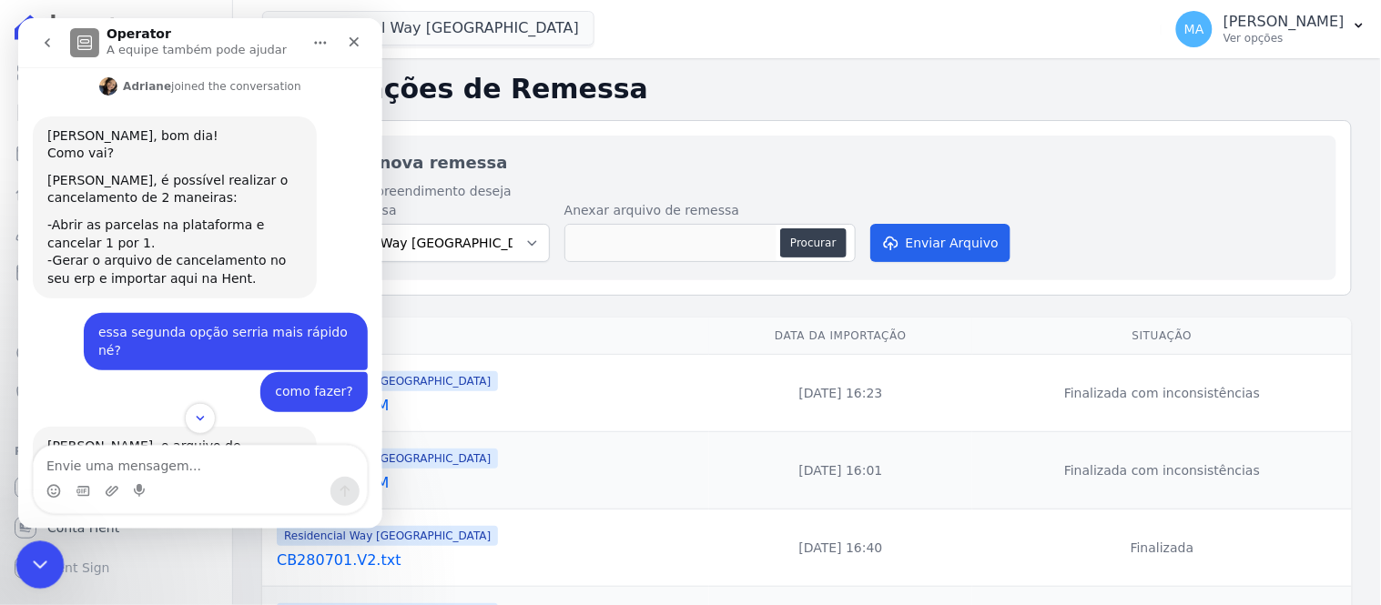
click at [42, 564] on icon "Encerramento do Messenger da Intercom" at bounding box center [37, 562] width 22 height 22
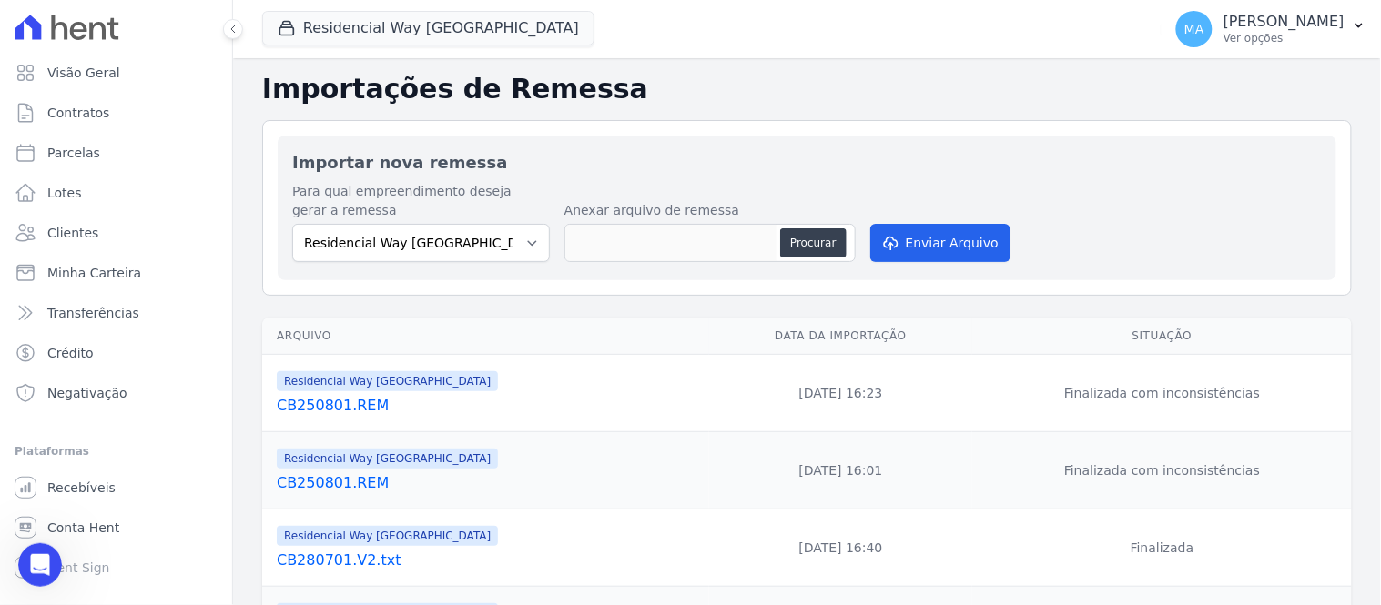
click at [364, 403] on link "CB250801.REM" at bounding box center [489, 406] width 425 height 22
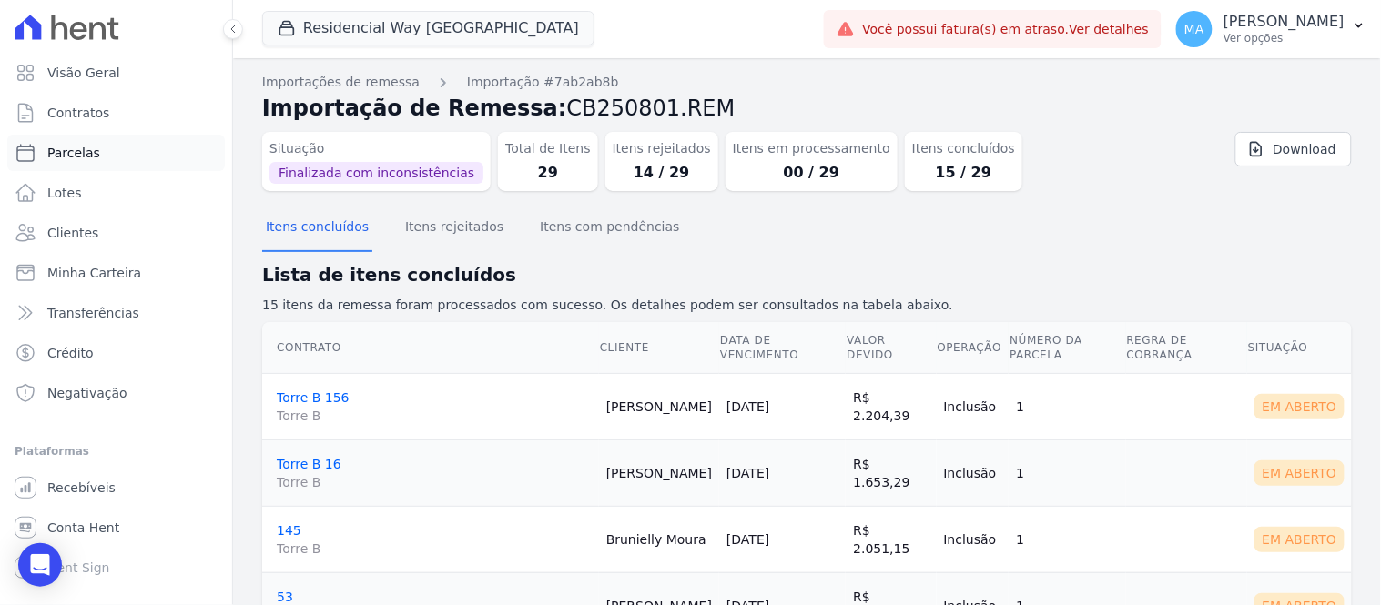
click at [48, 158] on span "Parcelas" at bounding box center [73, 153] width 53 height 18
select select
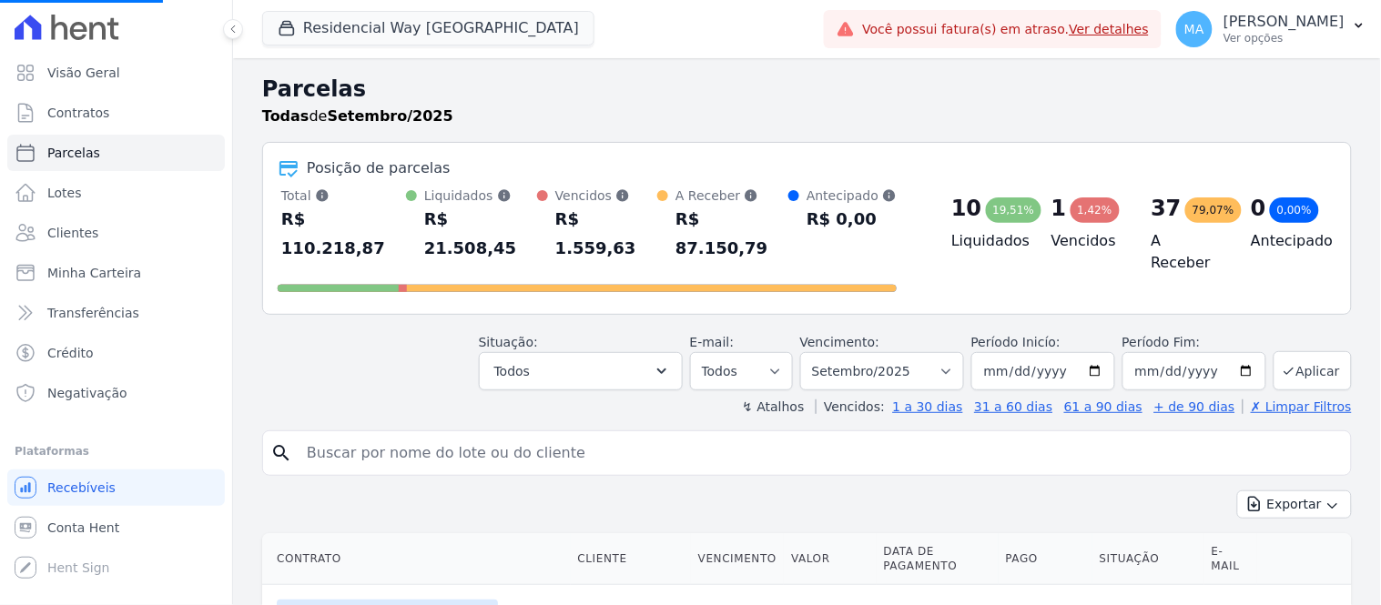
select select
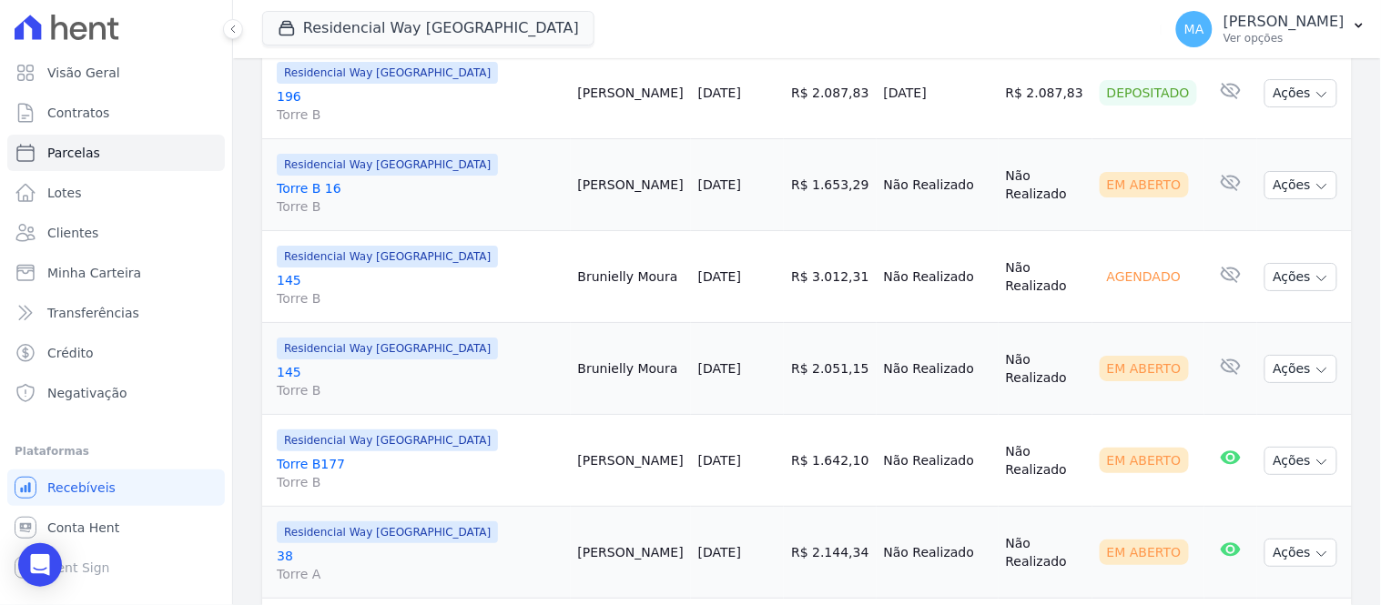
scroll to position [1607, 0]
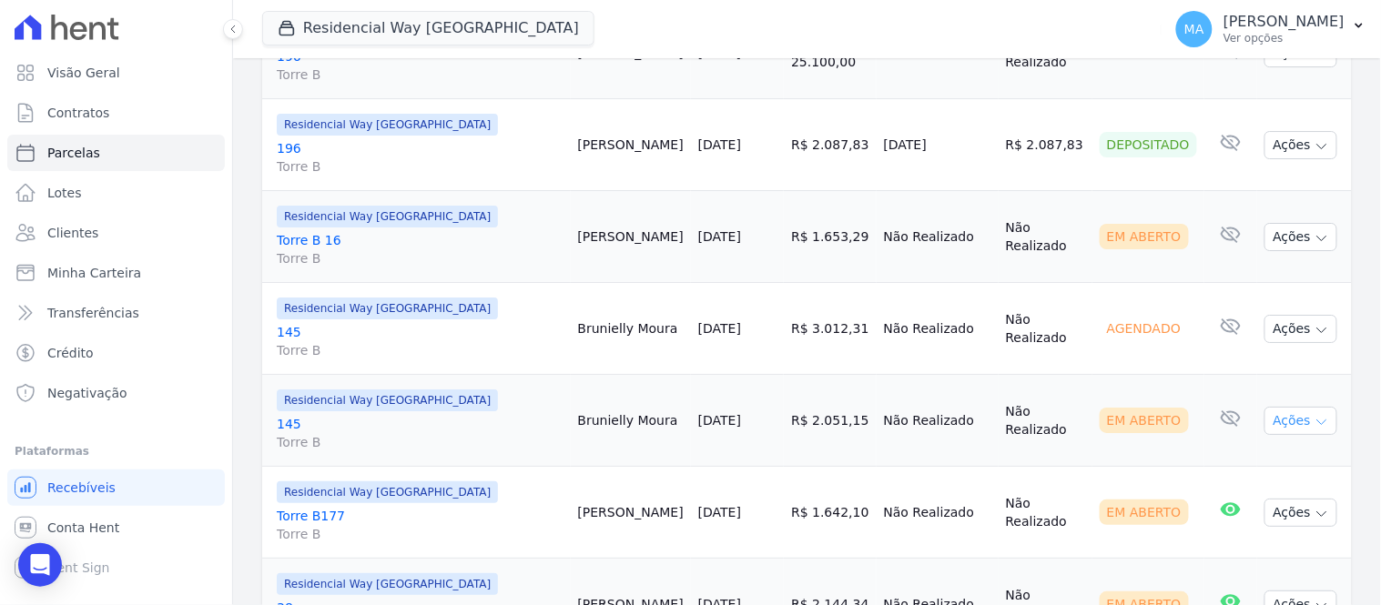
click at [1314, 415] on icon "button" at bounding box center [1321, 422] width 15 height 15
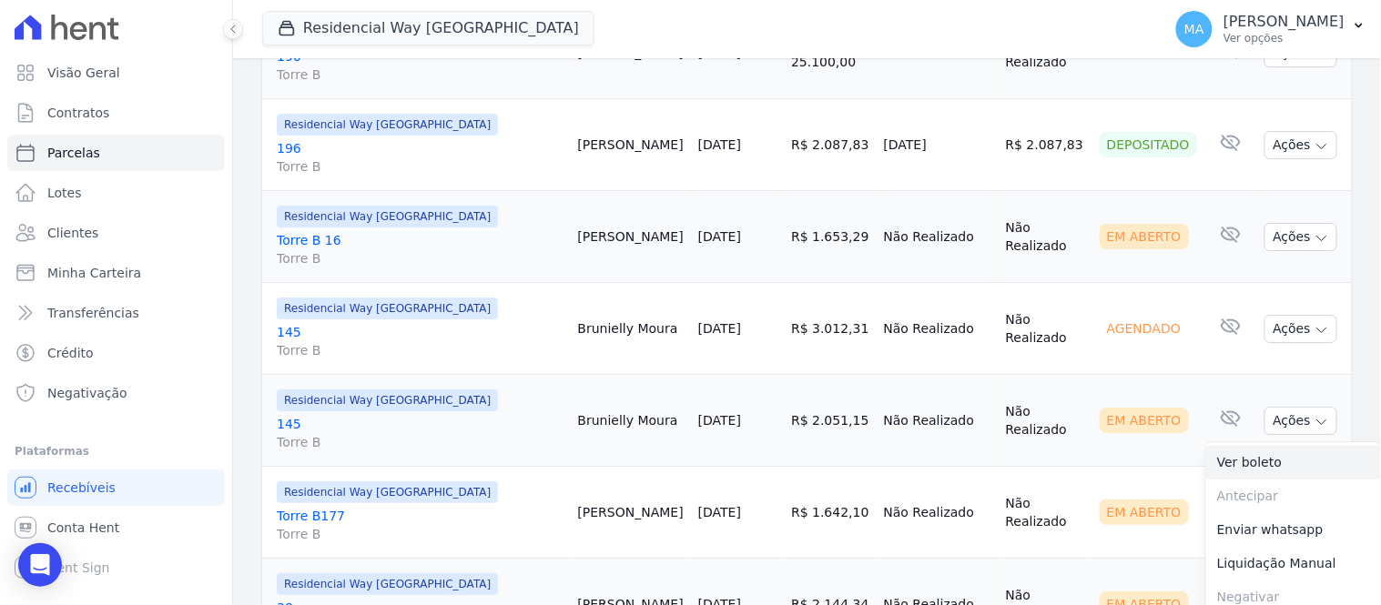
click at [1215, 446] on link "Ver boleto" at bounding box center [1293, 463] width 175 height 34
click at [1065, 389] on td "Não Realizado" at bounding box center [1045, 421] width 94 height 92
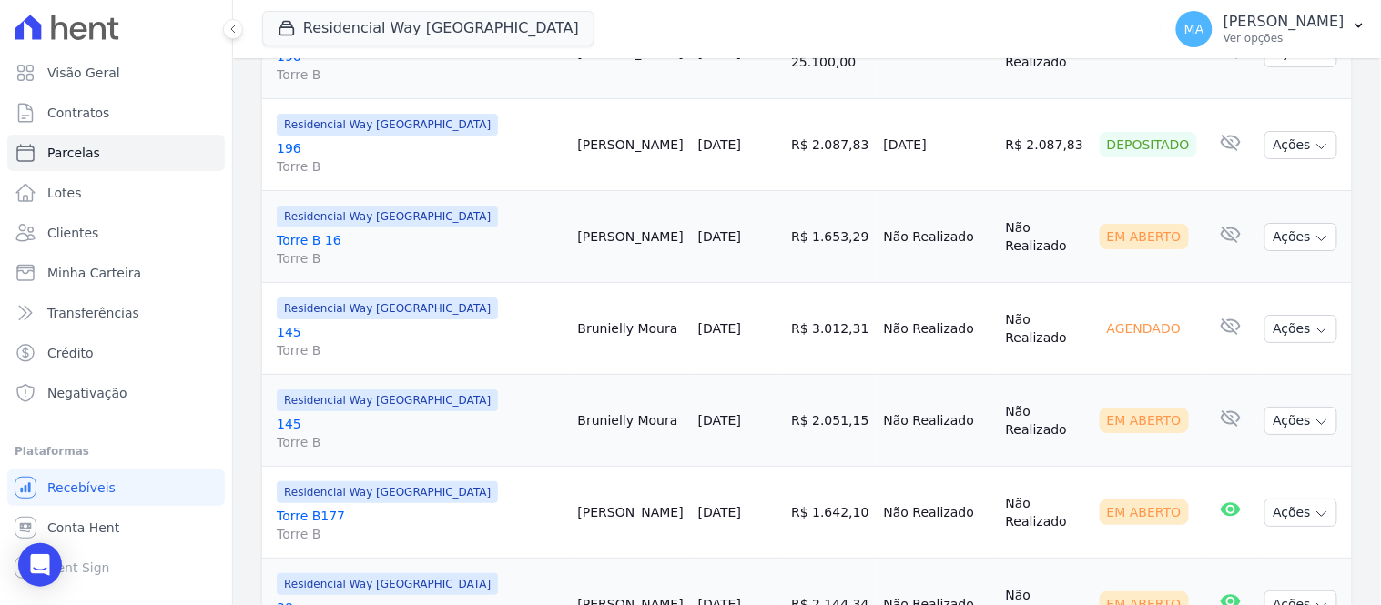
click at [285, 415] on link "145 Torre B" at bounding box center [420, 433] width 287 height 36
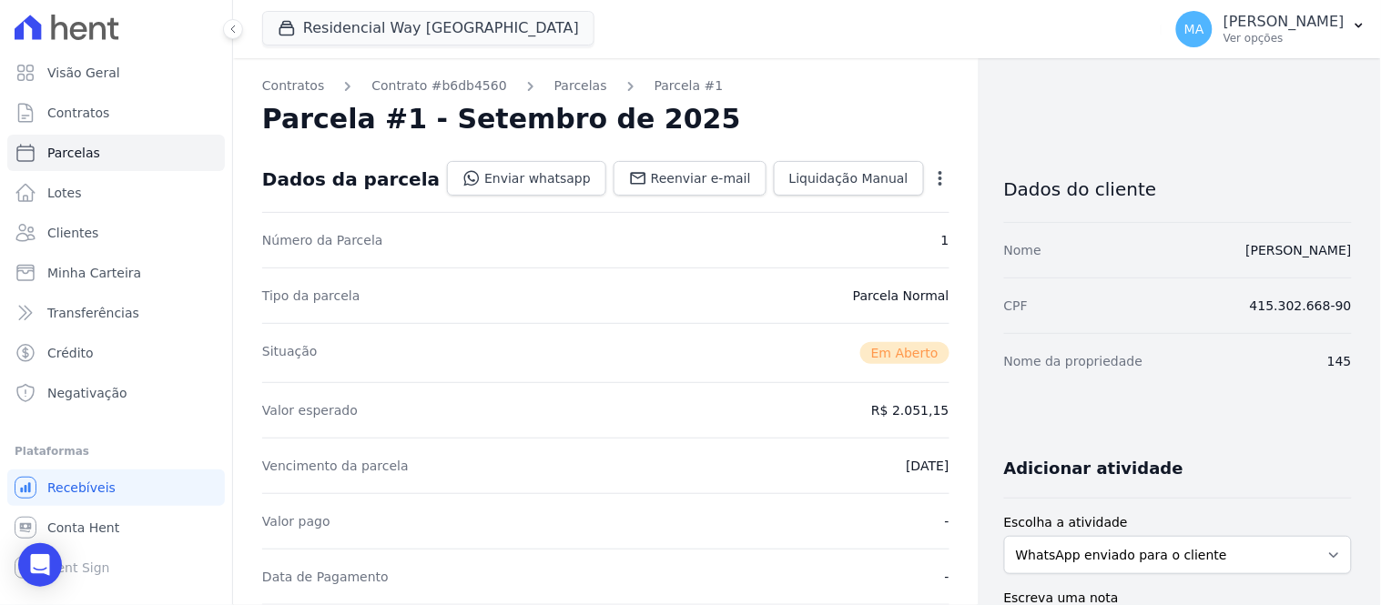
click at [931, 177] on icon "button" at bounding box center [940, 178] width 18 height 18
click at [842, 233] on link "Cancelar Cobrança" at bounding box center [862, 235] width 160 height 33
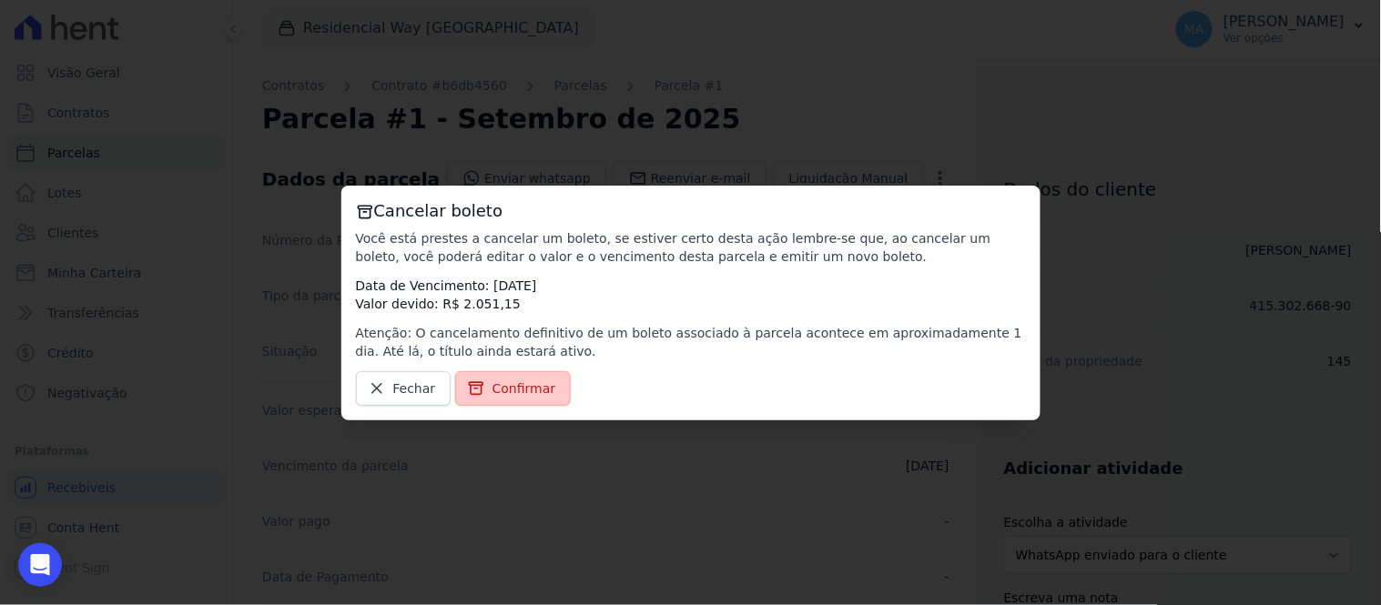
click at [513, 385] on span "Confirmar" at bounding box center [524, 388] width 64 height 18
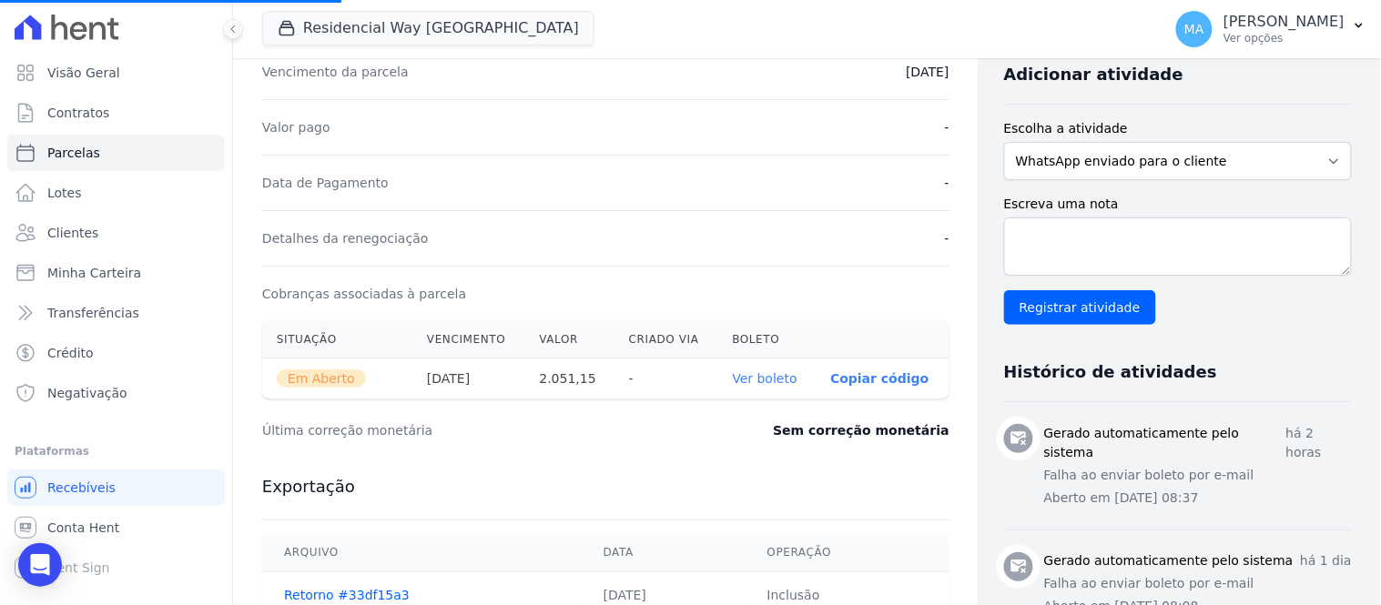
scroll to position [404, 0]
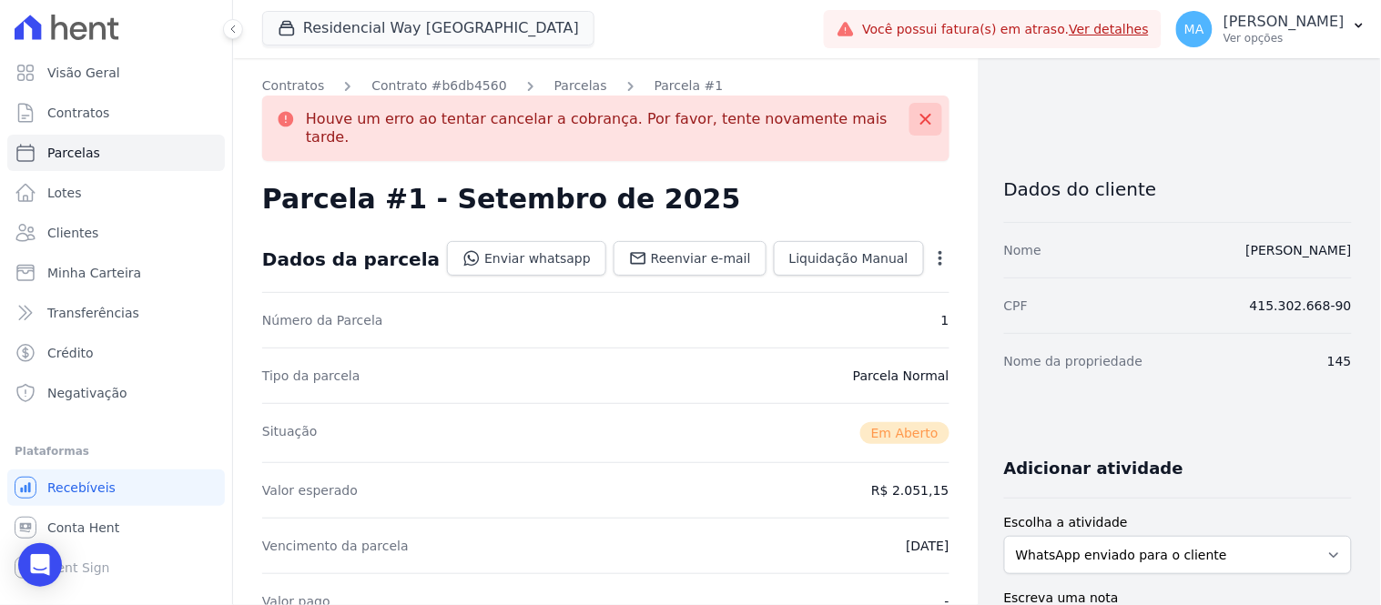
click at [920, 120] on icon at bounding box center [925, 119] width 11 height 11
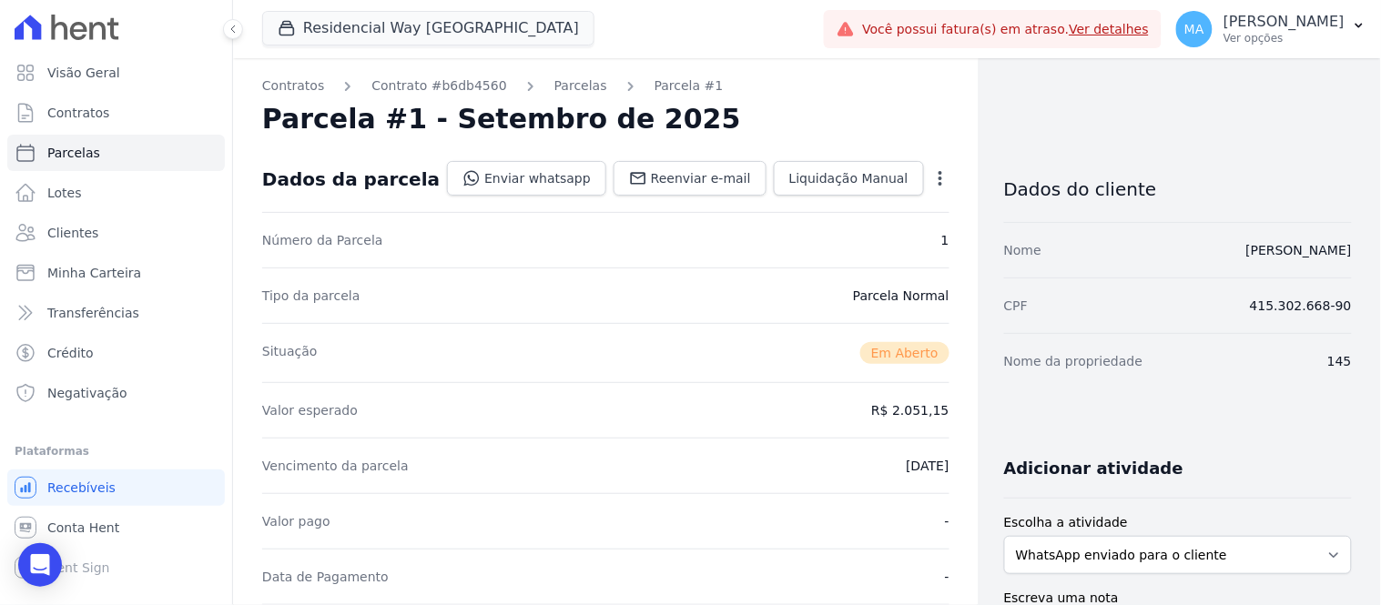
click at [931, 179] on icon "button" at bounding box center [940, 178] width 18 height 18
click at [804, 241] on link "Cancelar Cobrança" at bounding box center [862, 235] width 160 height 33
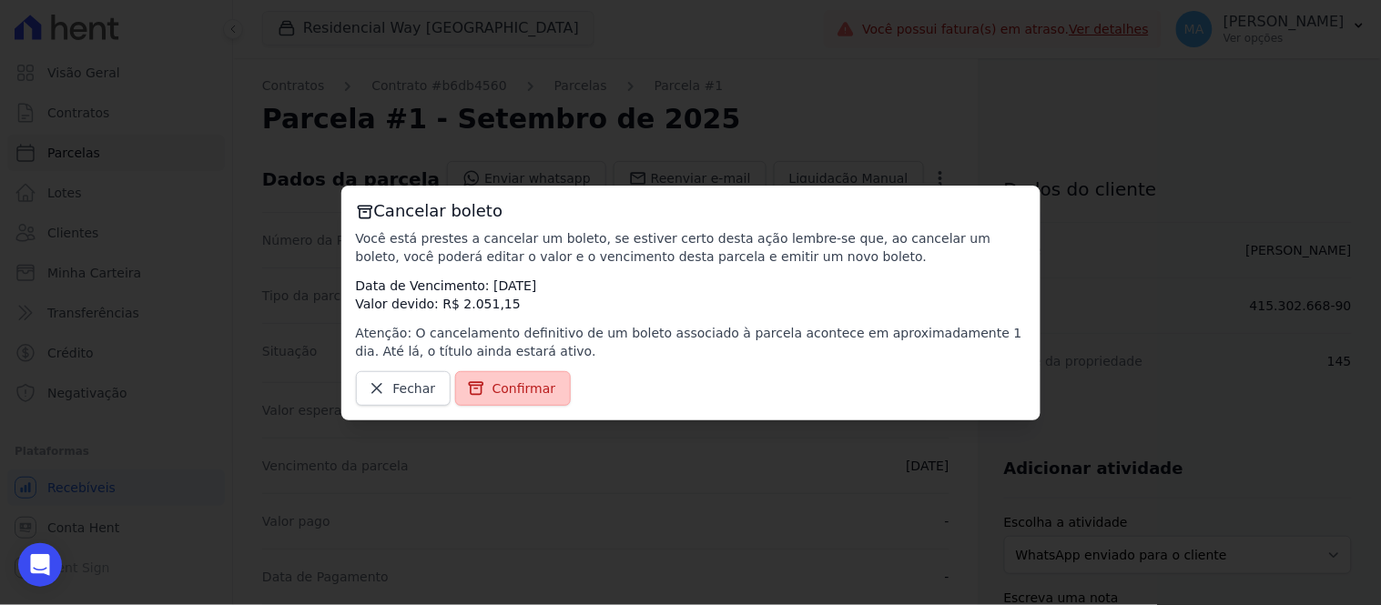
click at [525, 393] on span "Confirmar" at bounding box center [524, 388] width 64 height 18
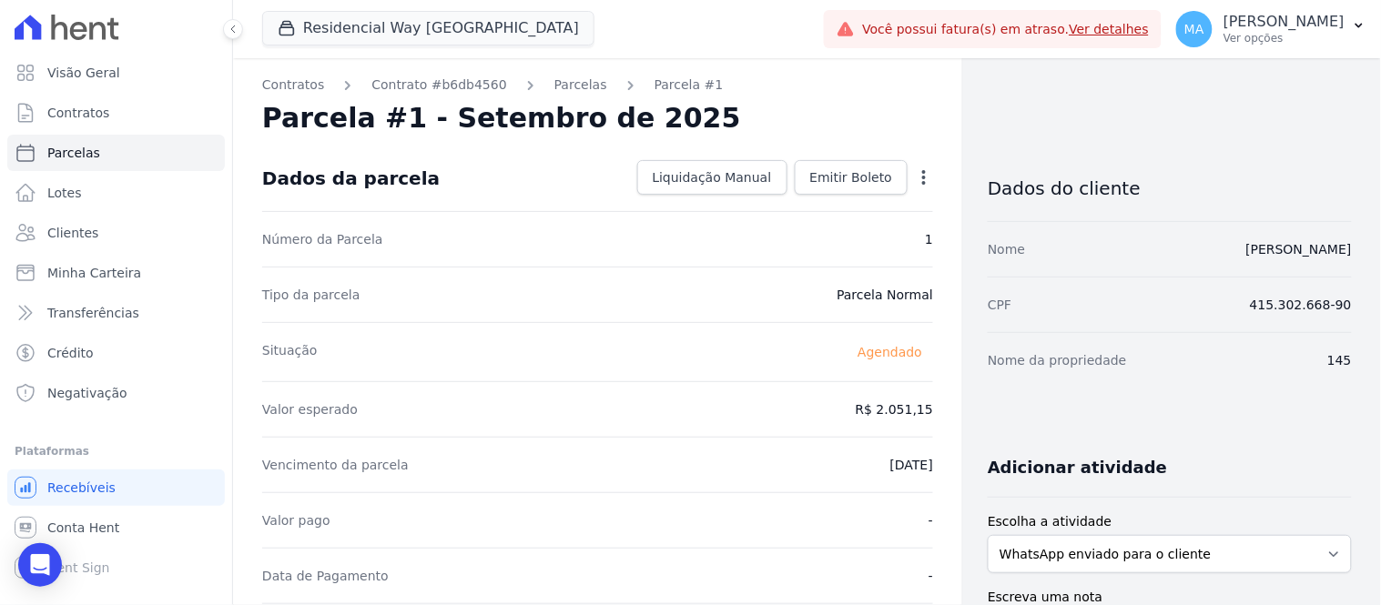
scroll to position [0, 0]
click at [69, 152] on span "Parcelas" at bounding box center [73, 153] width 53 height 18
select select
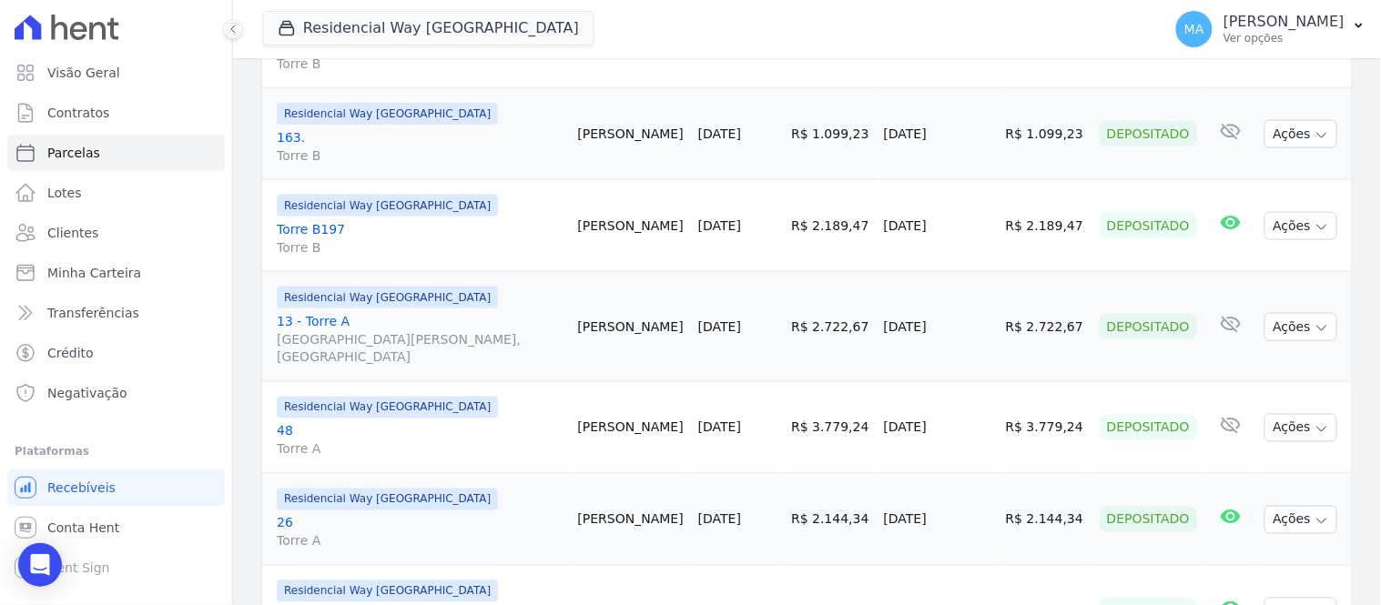
scroll to position [202, 0]
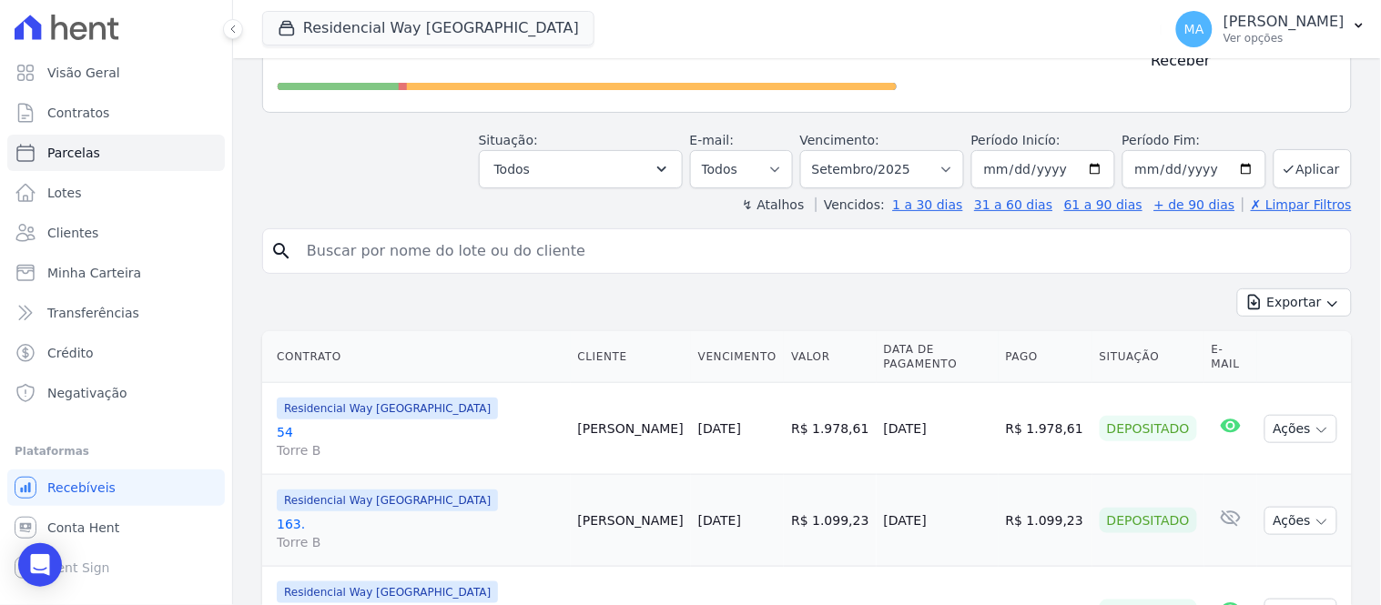
click at [571, 331] on th "Cliente" at bounding box center [631, 357] width 120 height 52
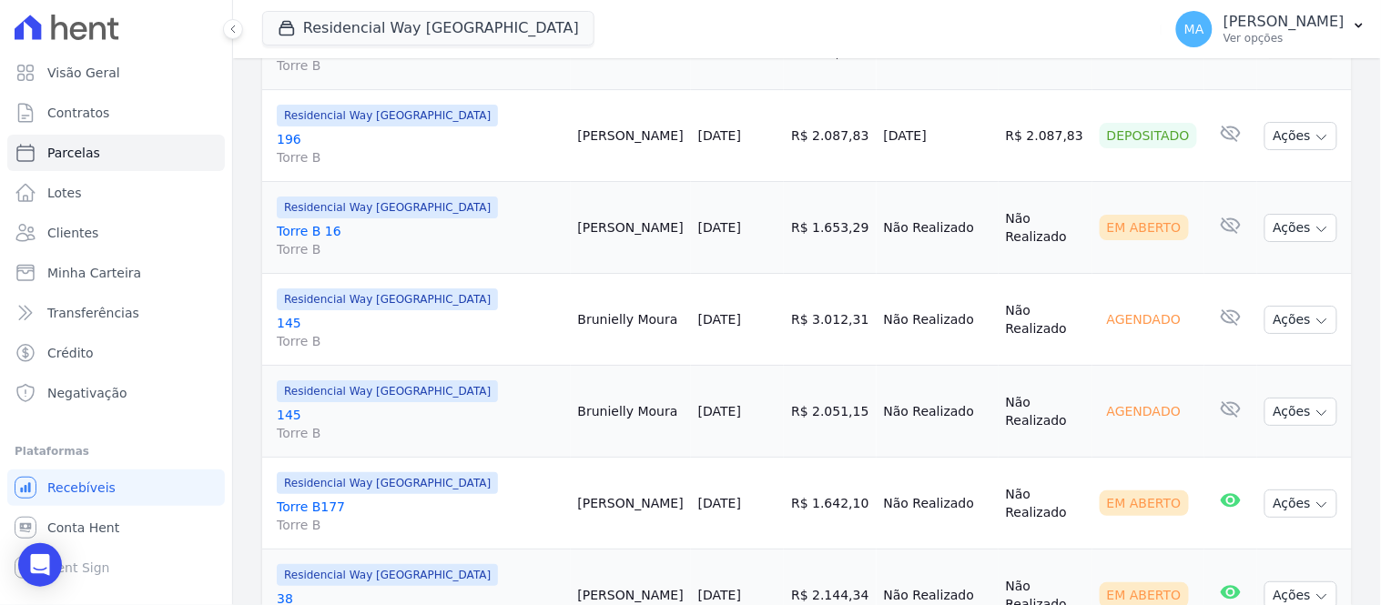
scroll to position [1617, 0]
click at [1314, 313] on icon "button" at bounding box center [1321, 320] width 15 height 15
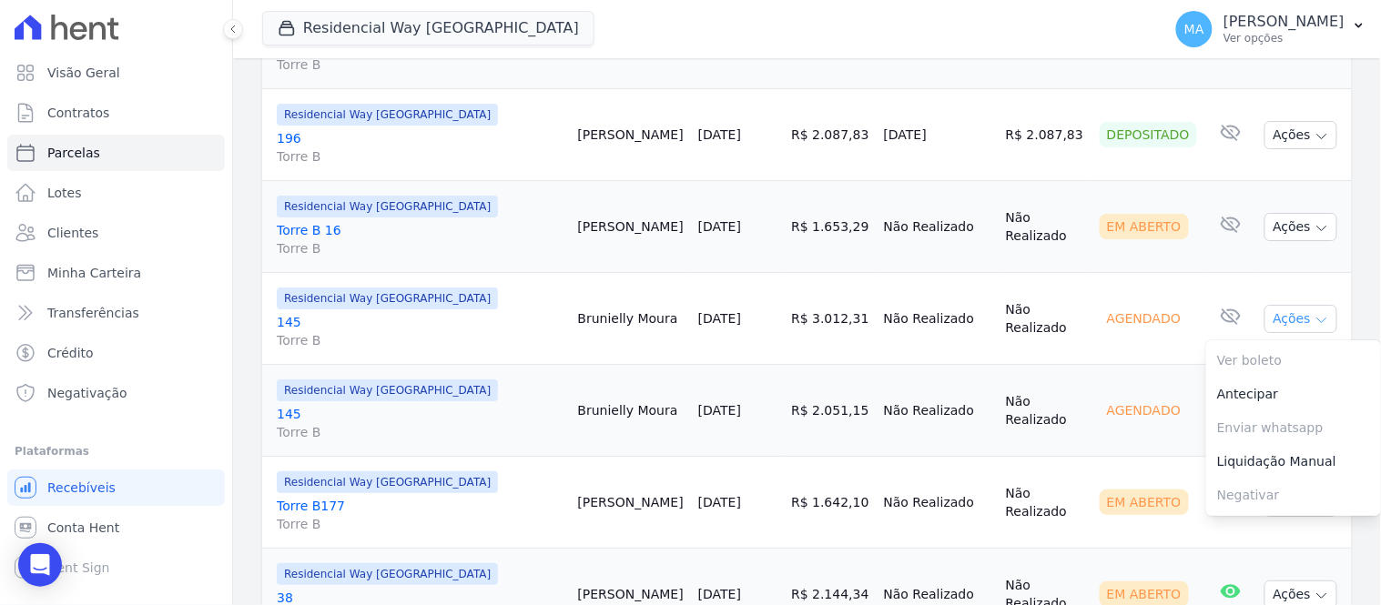
click at [1314, 313] on icon "button" at bounding box center [1321, 320] width 15 height 15
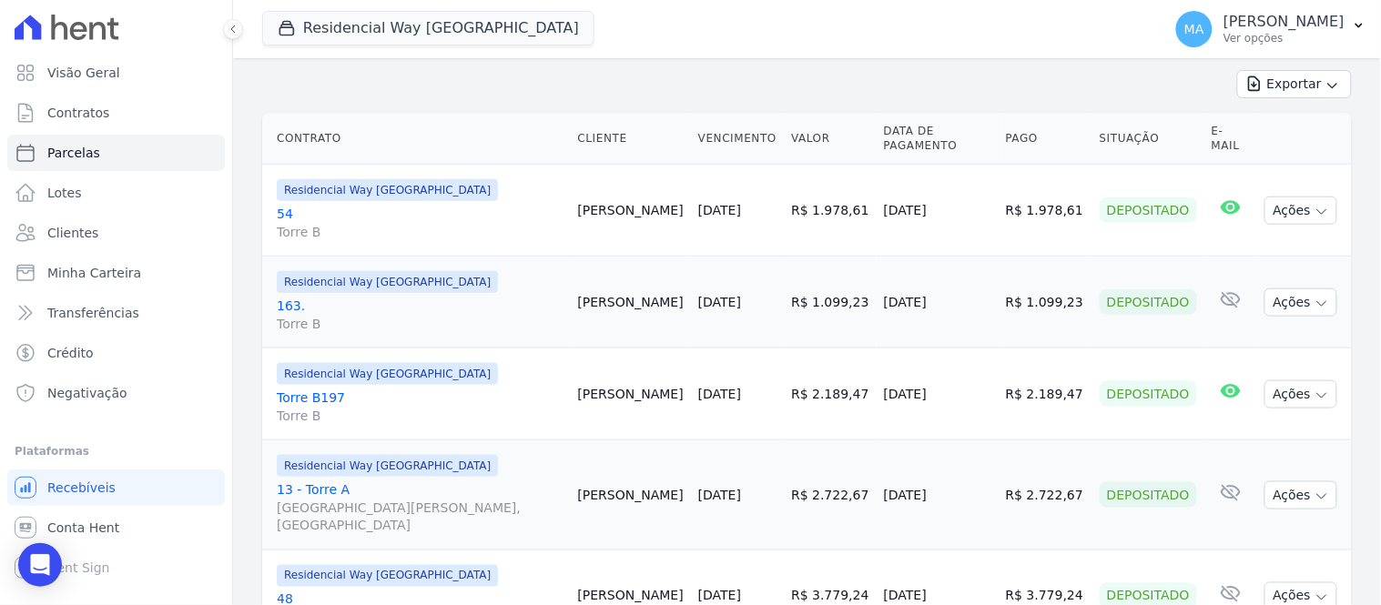
scroll to position [404, 0]
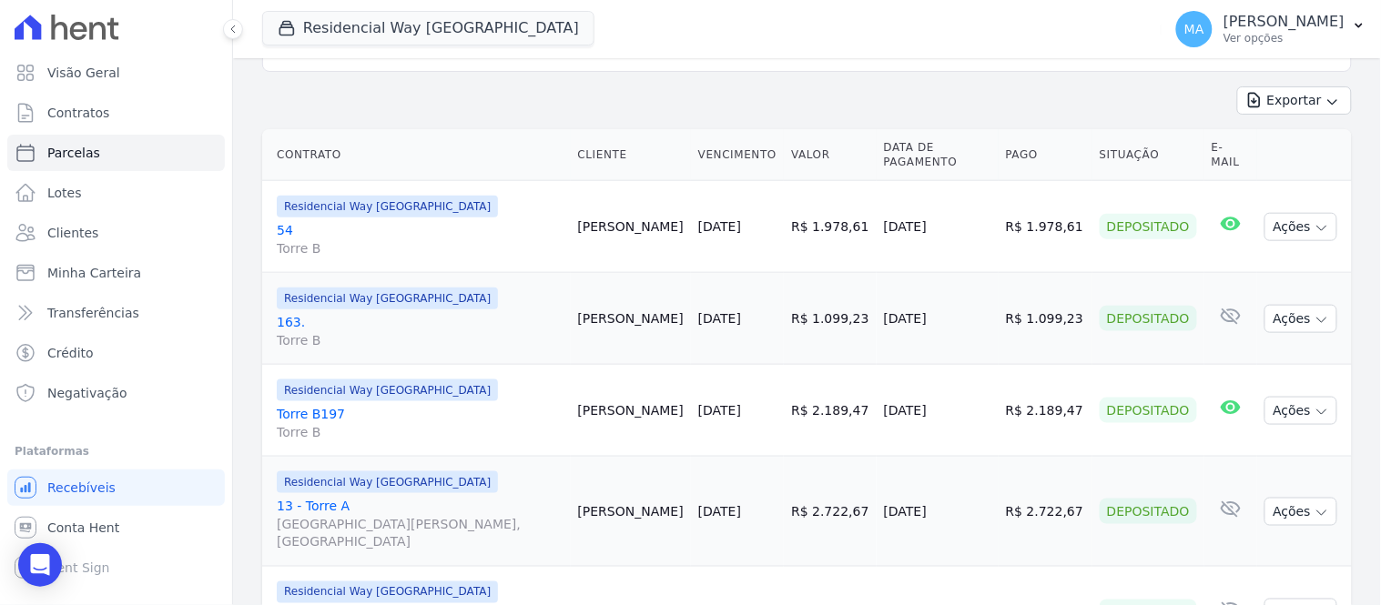
click at [286, 221] on link "54 Torre B" at bounding box center [420, 239] width 287 height 36
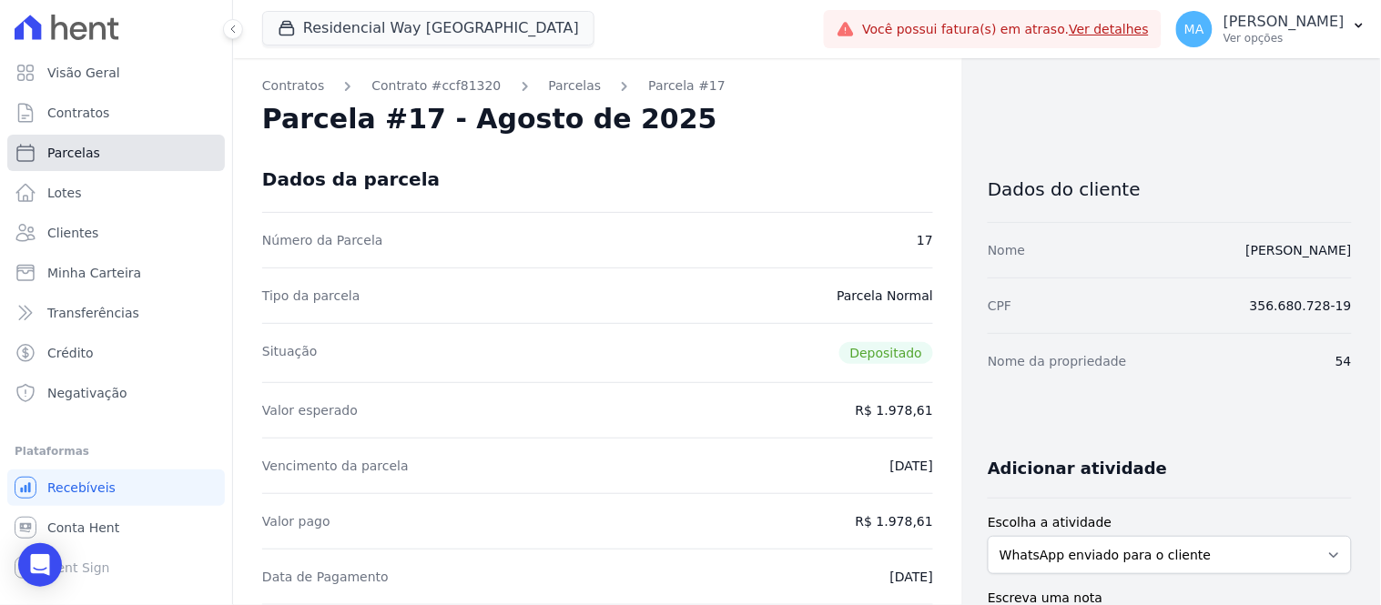
click at [80, 160] on span "Parcelas" at bounding box center [73, 153] width 53 height 18
select select
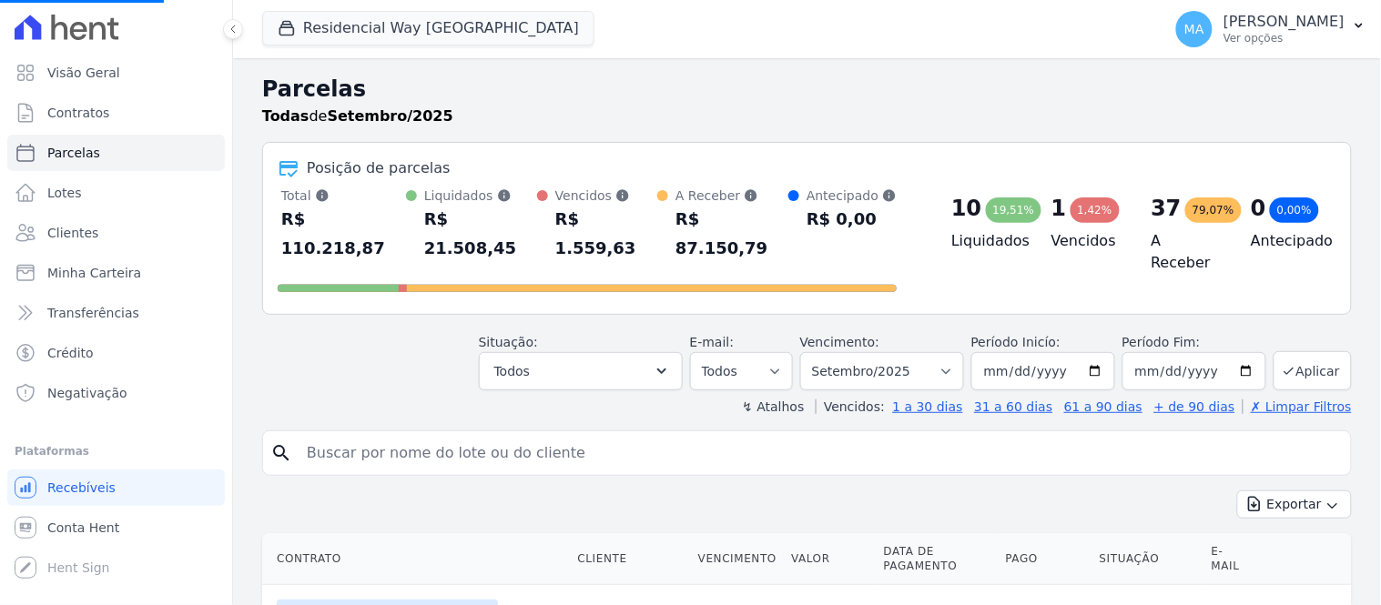
select select
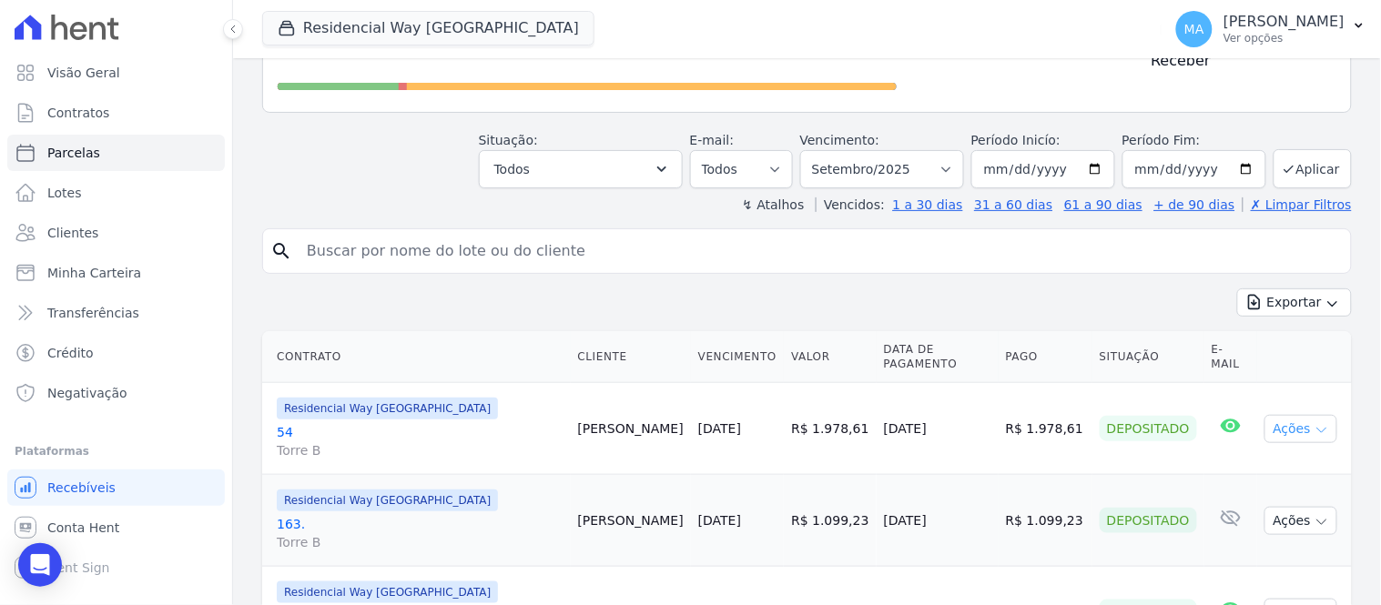
click at [1314, 423] on icon "button" at bounding box center [1321, 430] width 15 height 15
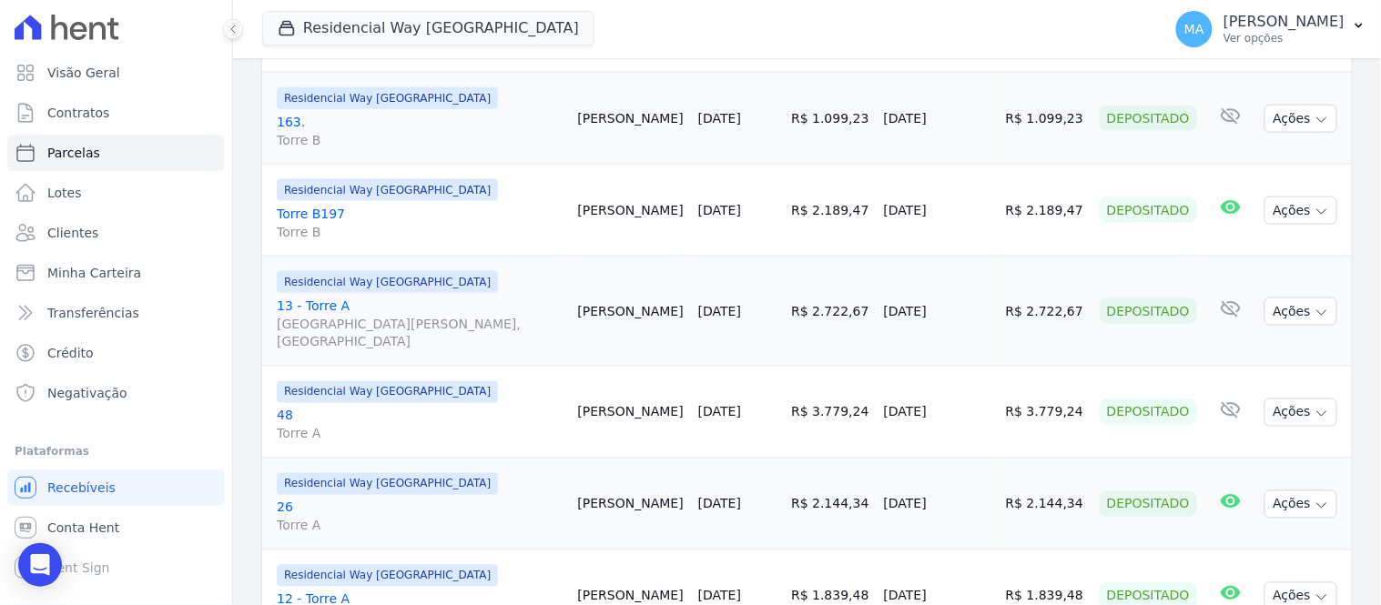
scroll to position [606, 0]
click at [31, 574] on icon "Open Intercom Messenger" at bounding box center [40, 565] width 24 height 24
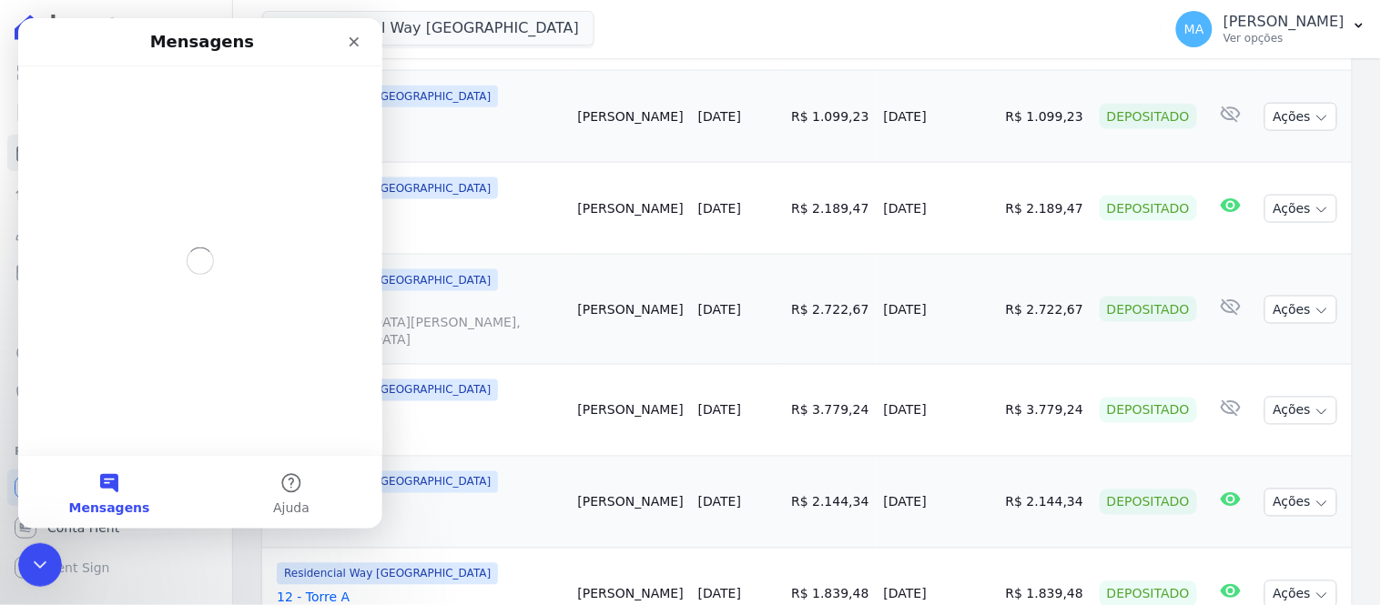
scroll to position [0, 0]
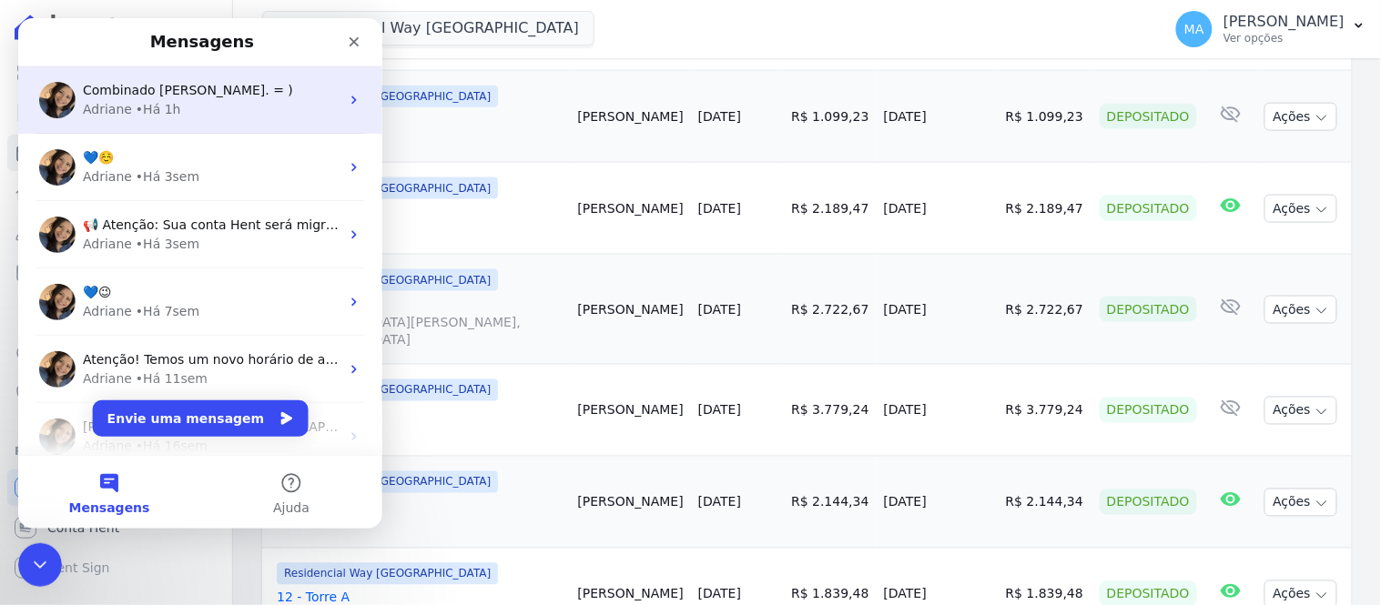
click at [146, 109] on div "• Há 1h" at bounding box center [158, 108] width 46 height 19
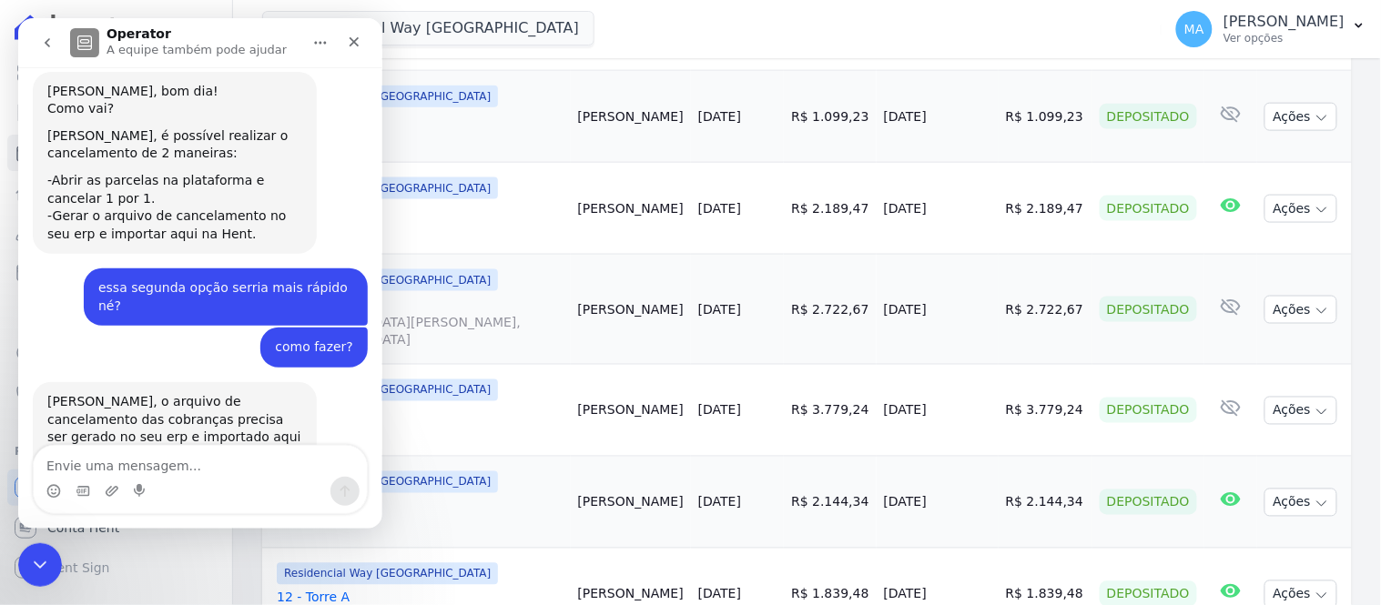
scroll to position [395, 0]
